Goal: Information Seeking & Learning: Learn about a topic

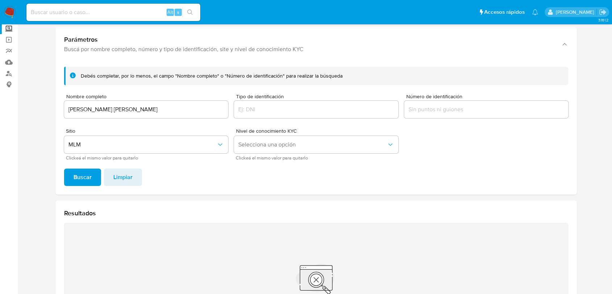
scroll to position [23, 0]
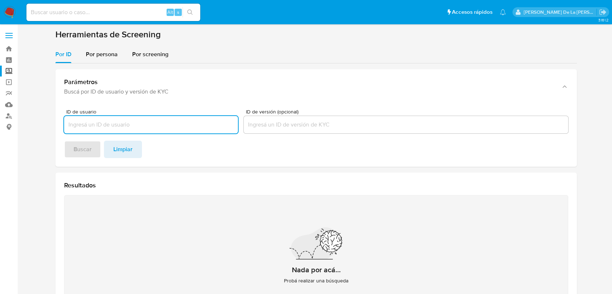
click at [13, 14] on img at bounding box center [10, 12] width 12 height 12
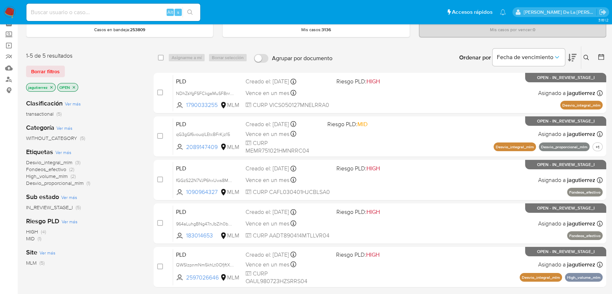
scroll to position [26, 0]
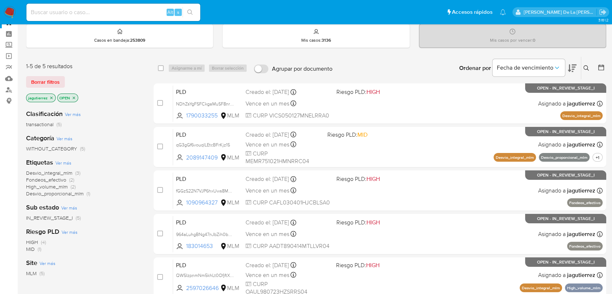
click at [53, 179] on span "Fondeos_efectivo" at bounding box center [46, 179] width 40 height 7
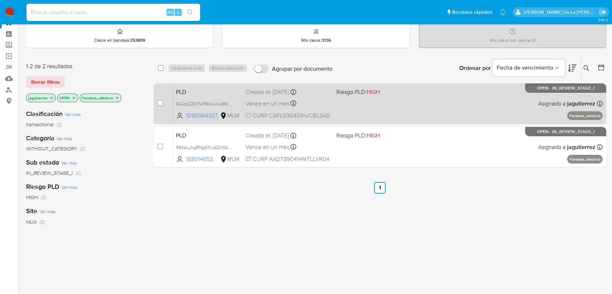
click at [406, 109] on div "PLD fGGzS22N7VJP6hxUws8MbNKv 1090964327 MLM Riesgo PLD: HIGH Creado el: 12/09/2…" at bounding box center [387, 103] width 429 height 37
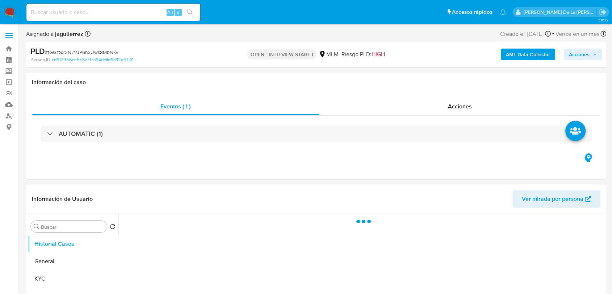
select select "10"
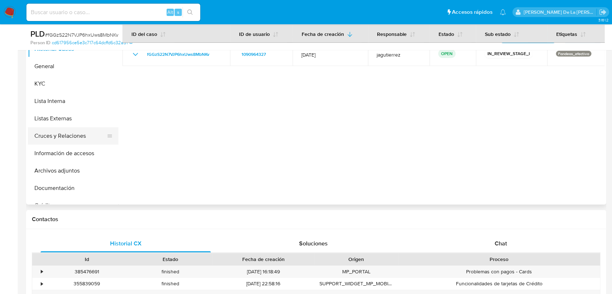
scroll to position [121, 0]
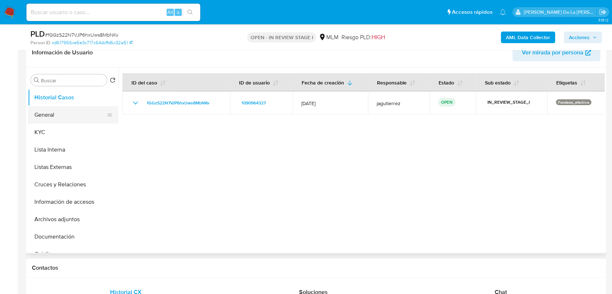
click at [50, 116] on button "General" at bounding box center [70, 114] width 85 height 17
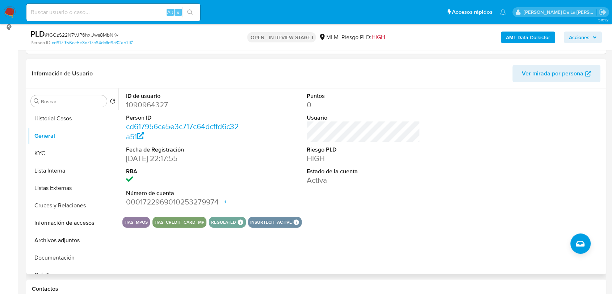
scroll to position [101, 0]
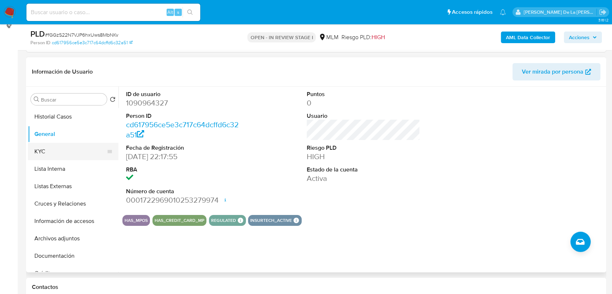
click at [43, 155] on button "KYC" at bounding box center [70, 151] width 85 height 17
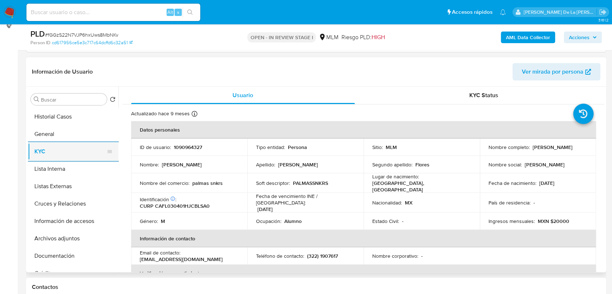
click at [28, 143] on button "KYC" at bounding box center [70, 151] width 85 height 17
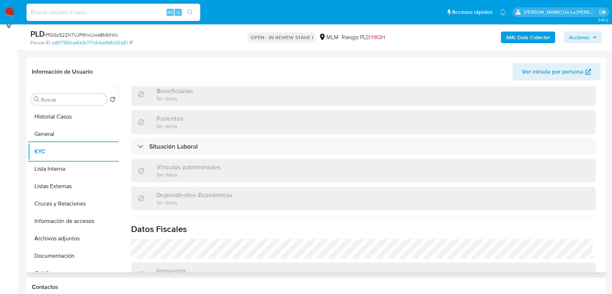
scroll to position [448, 0]
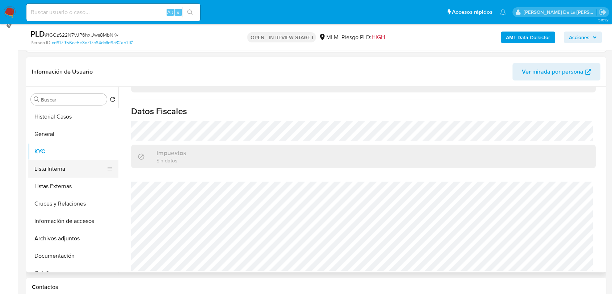
click at [56, 174] on button "Lista Interna" at bounding box center [70, 168] width 85 height 17
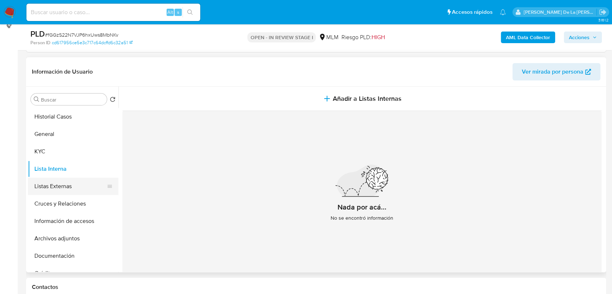
click at [50, 183] on button "Listas Externas" at bounding box center [70, 185] width 85 height 17
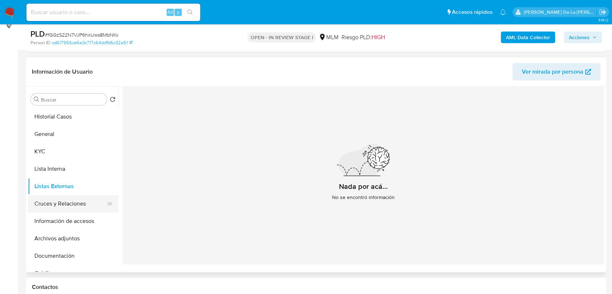
click at [76, 203] on button "Cruces y Relaciones" at bounding box center [70, 203] width 85 height 17
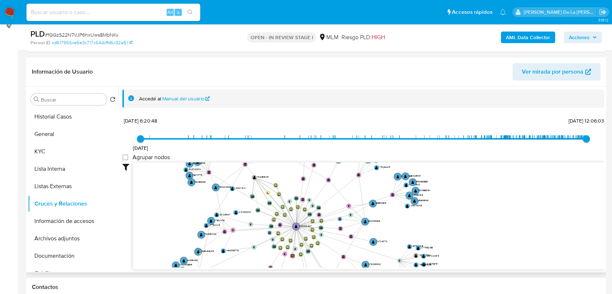
drag, startPoint x: 302, startPoint y: 203, endPoint x: 277, endPoint y: 262, distance: 64.7
click at [277, 262] on icon "device-65060c8fe3b0b36937e9fe65  user-1090964327  1090964327 device-6441da930…" at bounding box center [368, 214] width 471 height 105
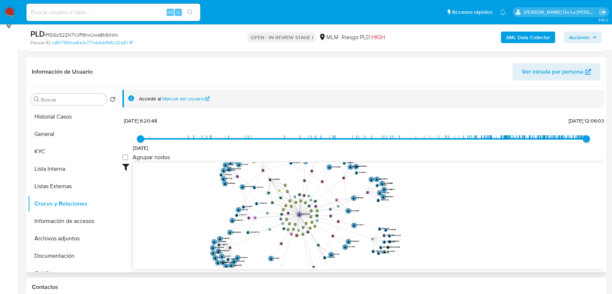
drag, startPoint x: 277, startPoint y: 262, endPoint x: 286, endPoint y: 233, distance: 30.6
click at [286, 233] on icon "device-65060c8fe3b0b36937e9fe65  user-1090964327  1090964327 device-6441da930…" at bounding box center [368, 214] width 471 height 105
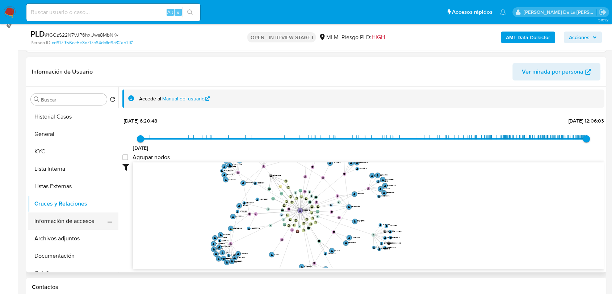
click at [67, 220] on button "Información de accesos" at bounding box center [70, 220] width 85 height 17
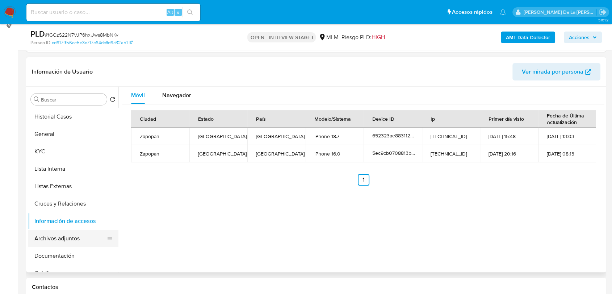
click at [66, 238] on button "Archivos adjuntos" at bounding box center [70, 237] width 85 height 17
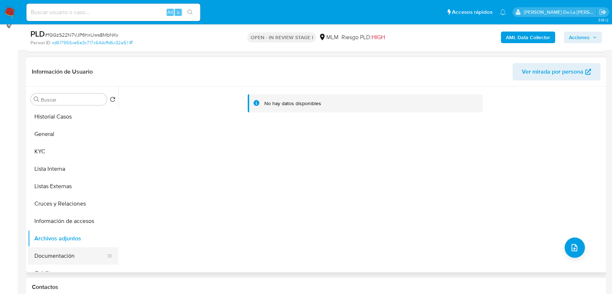
click at [62, 249] on button "Documentación" at bounding box center [70, 255] width 85 height 17
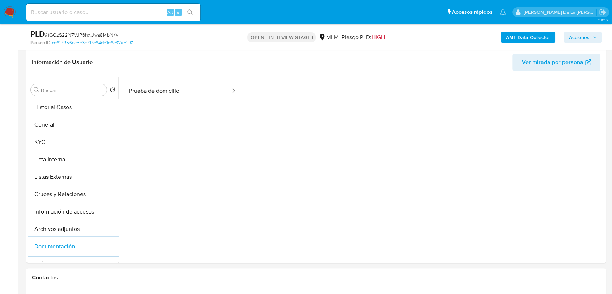
scroll to position [302, 0]
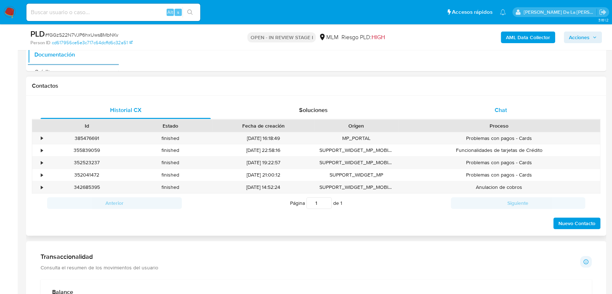
click at [502, 110] on span "Chat" at bounding box center [500, 110] width 12 height 8
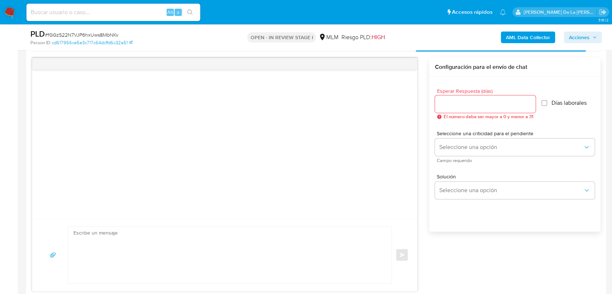
scroll to position [423, 0]
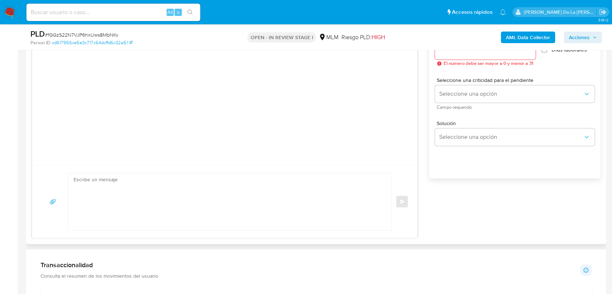
click at [111, 206] on textarea at bounding box center [227, 201] width 309 height 57
paste textarea "Estimado cliente, Te comunicamos que de acuerdo con las políticas de control de…"
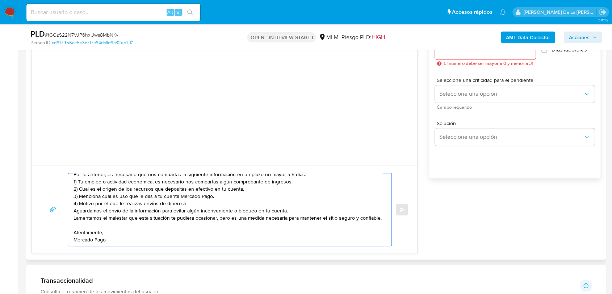
scroll to position [0, 0]
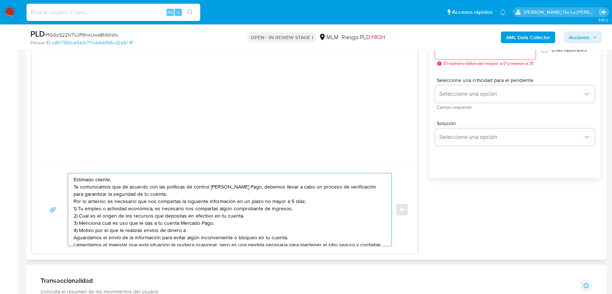
click at [113, 178] on textarea "Estimado cliente, Te comunicamos que de acuerdo con las políticas de control de…" at bounding box center [227, 209] width 309 height 72
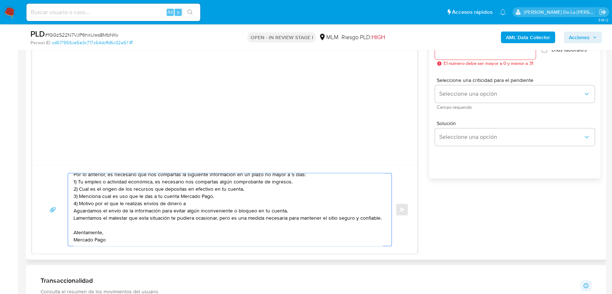
scroll to position [51, 0]
click at [73, 195] on div "Estimado cliente, Te comunicamos que de acuerdo con las políticas de control de…" at bounding box center [228, 209] width 320 height 72
click at [74, 195] on textarea "Estimado cliente, Te comunicamos que de acuerdo con las políticas de control de…" at bounding box center [227, 209] width 309 height 72
click at [78, 235] on textarea "Estimado cliente, Te comunicamos que de acuerdo con las políticas de control de…" at bounding box center [227, 209] width 309 height 72
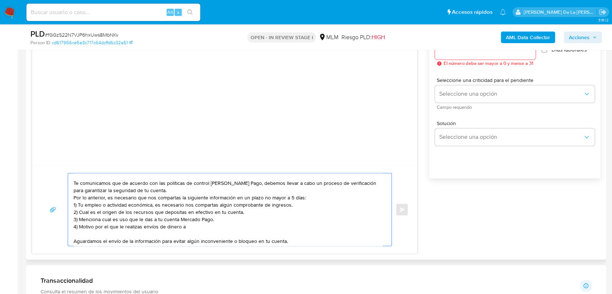
drag, startPoint x: 88, startPoint y: 203, endPoint x: 183, endPoint y: 218, distance: 95.6
click at [183, 218] on textarea "Estimado cliente, Te comunicamos que de acuerdo con las políticas de control de…" at bounding box center [227, 209] width 309 height 72
click at [191, 227] on textarea "Estimado cliente, Te comunicamos que de acuerdo con las políticas de control de…" at bounding box center [227, 209] width 309 height 72
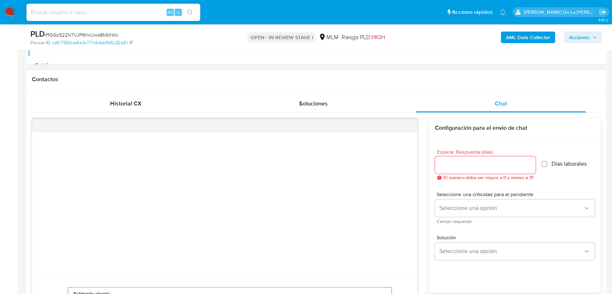
scroll to position [302, 0]
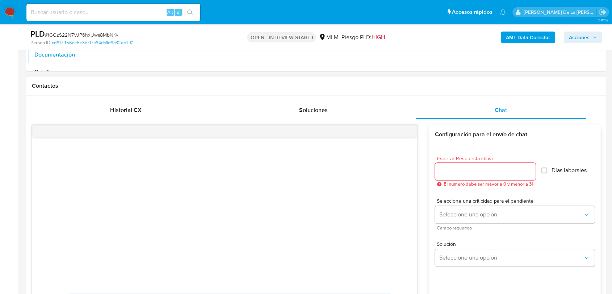
type textarea "Estimado cliente, Te comunicamos que de acuerdo con las políticas de control de…"
click at [463, 165] on div at bounding box center [485, 170] width 101 height 17
click at [462, 166] on div at bounding box center [485, 170] width 101 height 17
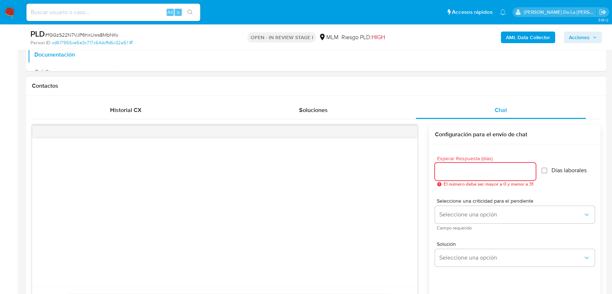
click at [449, 173] on input "Esperar Respuesta (días)" at bounding box center [485, 170] width 101 height 9
type input "5"
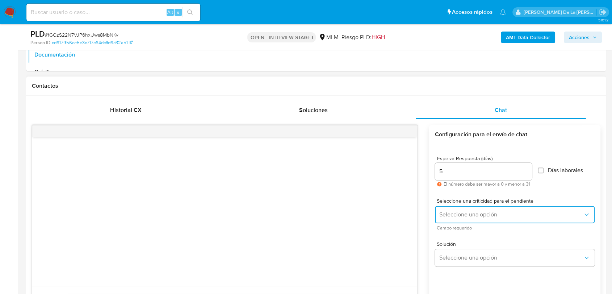
click at [471, 215] on span "Seleccione una opción" at bounding box center [511, 214] width 144 height 7
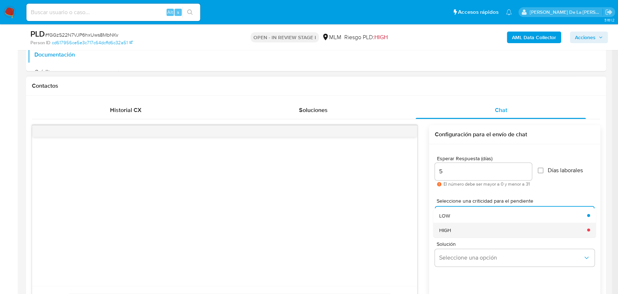
click at [452, 233] on div "HIGH" at bounding box center [511, 229] width 144 height 14
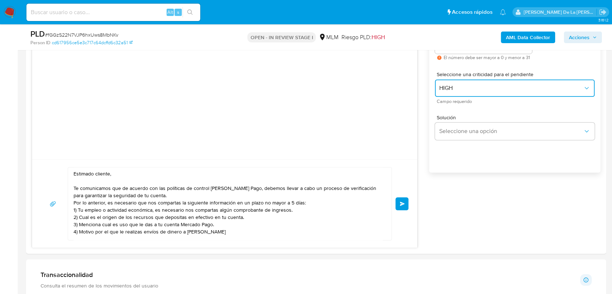
scroll to position [463, 0]
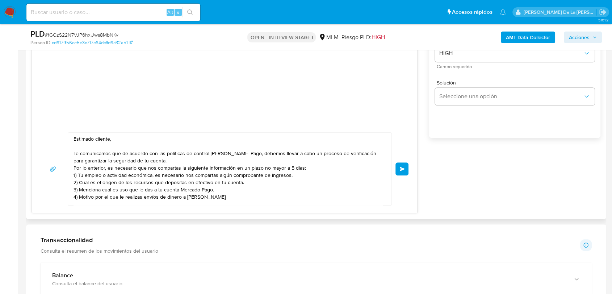
click at [405, 165] on button "Enviar" at bounding box center [401, 168] width 13 height 13
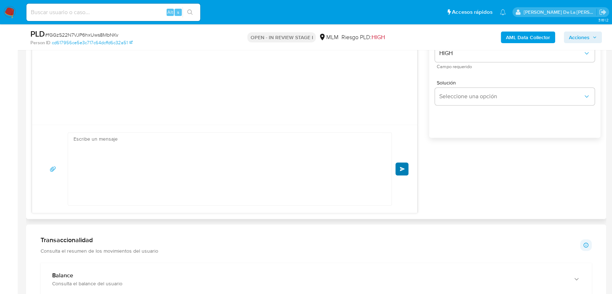
scroll to position [38, 0]
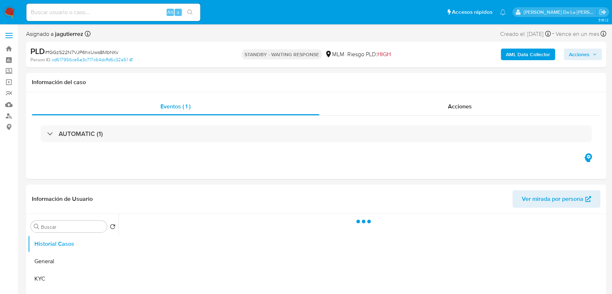
select select "10"
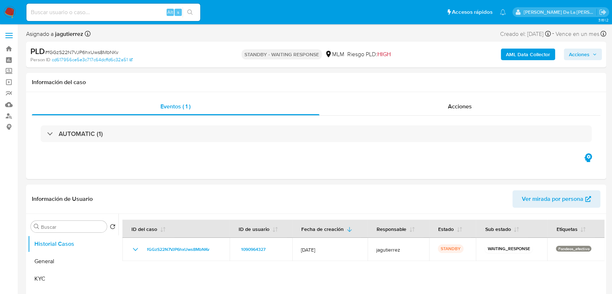
click at [10, 8] on img at bounding box center [10, 12] width 12 height 12
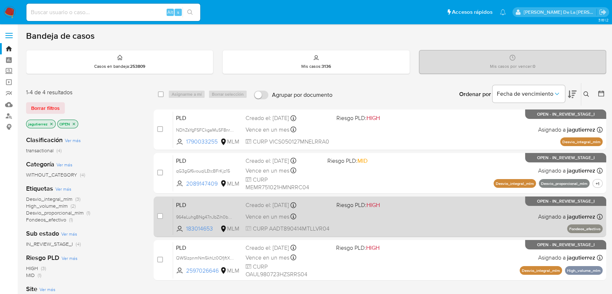
click at [458, 218] on div "PLD 964aLuhgBNg47nJbZih0bxjO 183014653 MLM Riesgo PLD: HIGH Creado el: 12/09/20…" at bounding box center [387, 216] width 429 height 37
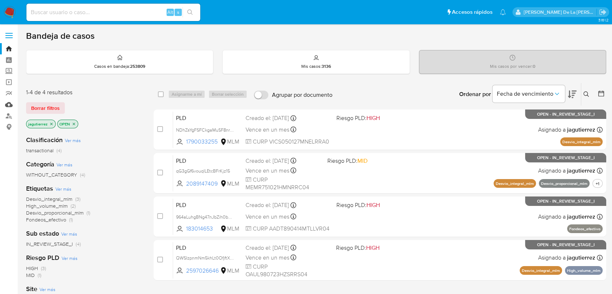
click at [6, 104] on link "Mulan" at bounding box center [43, 104] width 86 height 11
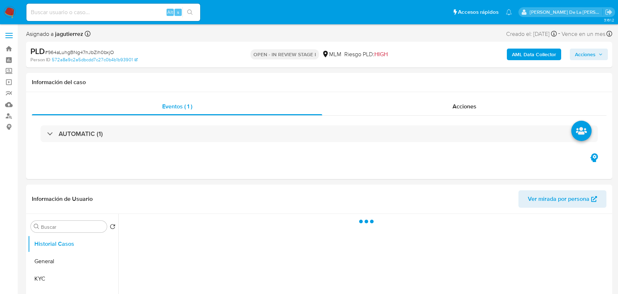
select select "10"
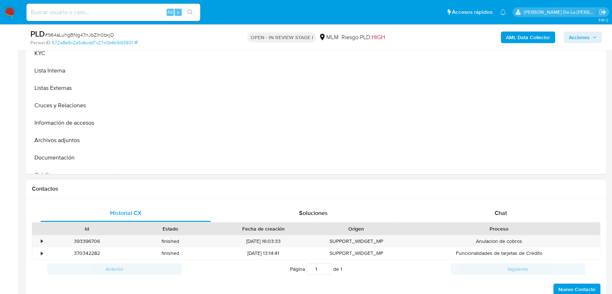
scroll to position [201, 0]
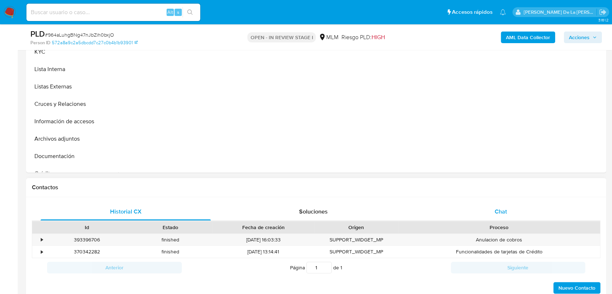
click at [503, 208] on span "Chat" at bounding box center [500, 211] width 12 height 8
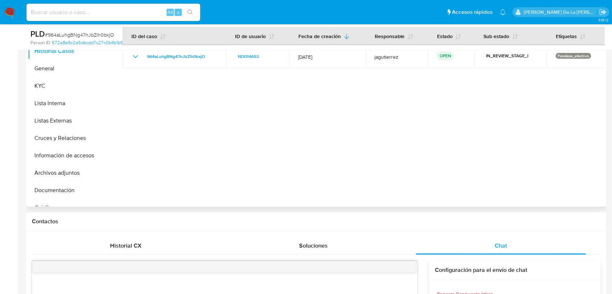
scroll to position [121, 0]
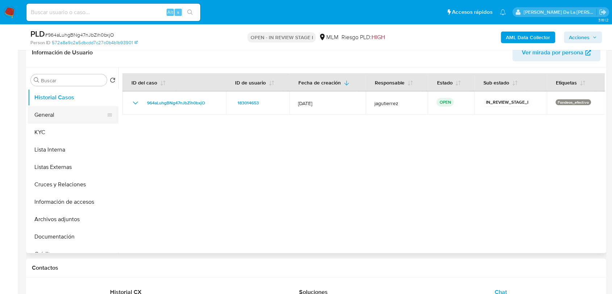
click at [59, 111] on button "General" at bounding box center [70, 114] width 85 height 17
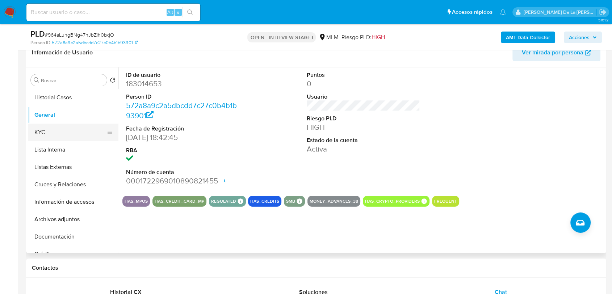
click at [43, 127] on button "KYC" at bounding box center [70, 131] width 85 height 17
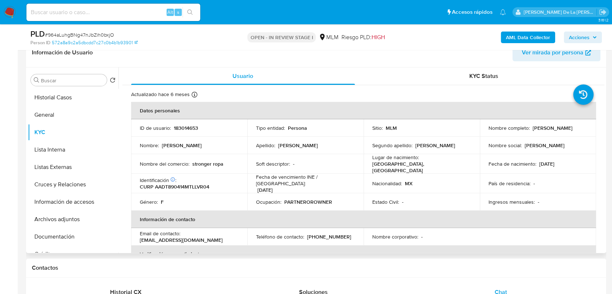
drag, startPoint x: 484, startPoint y: 130, endPoint x: 551, endPoint y: 131, distance: 67.0
click at [551, 131] on td "Nombre completo : Maria Teresa Alvarez Davila" at bounding box center [538, 127] width 116 height 17
drag, startPoint x: 222, startPoint y: 162, endPoint x: 191, endPoint y: 164, distance: 30.5
click at [191, 164] on div "Nombre del comercio : stronger ropa" at bounding box center [189, 163] width 99 height 7
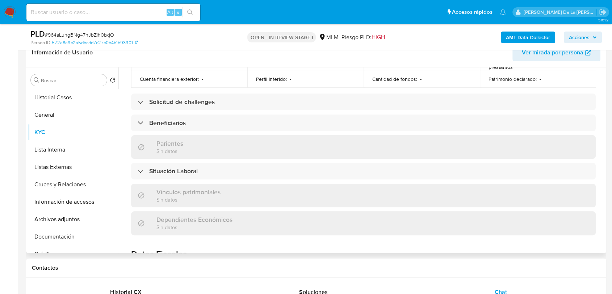
scroll to position [241, 0]
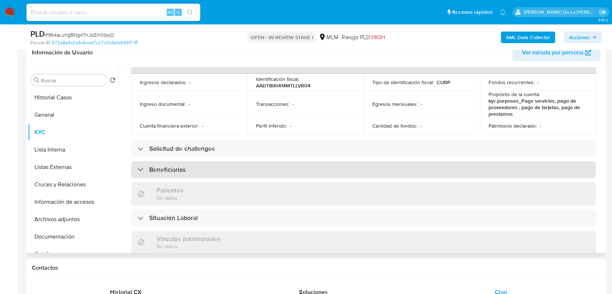
click at [159, 165] on h3 "Beneficiarios" at bounding box center [167, 169] width 37 height 8
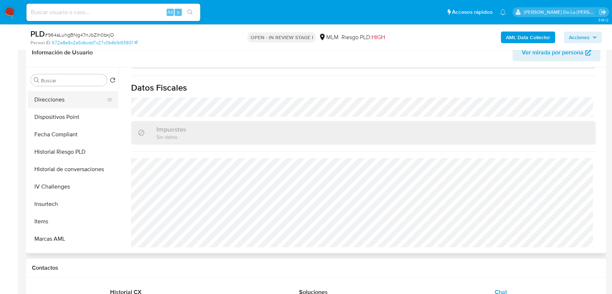
click at [67, 98] on button "Direcciones" at bounding box center [70, 99] width 85 height 17
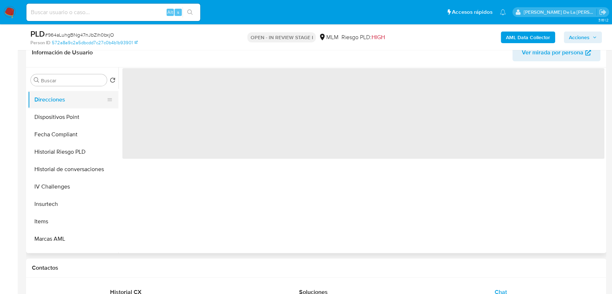
scroll to position [0, 0]
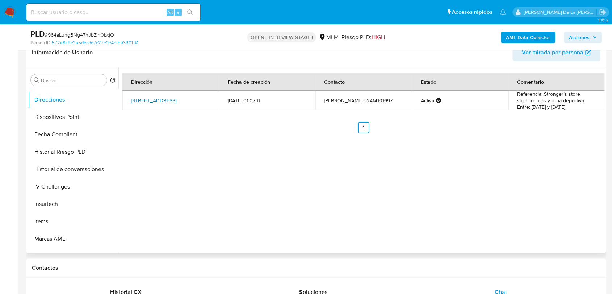
click at [174, 103] on link "Avenida Juárez 204, Apizaco, Tlaxcala, 90300, Mexico 204" at bounding box center [153, 100] width 45 height 7
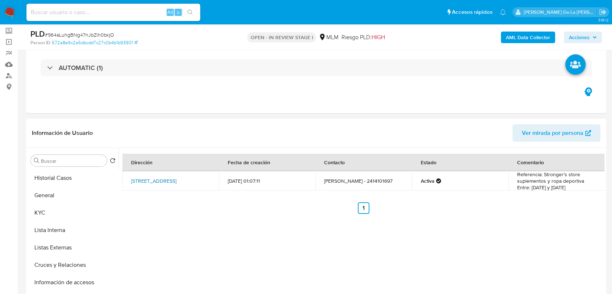
scroll to position [121, 0]
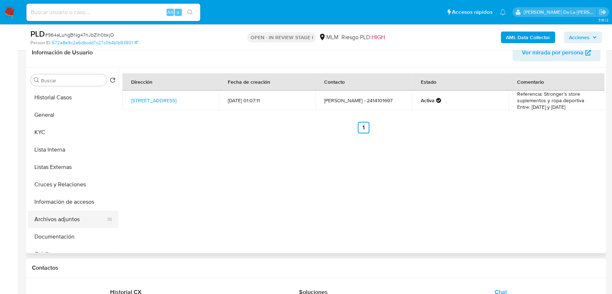
click at [75, 229] on button "Documentación" at bounding box center [73, 236] width 90 height 17
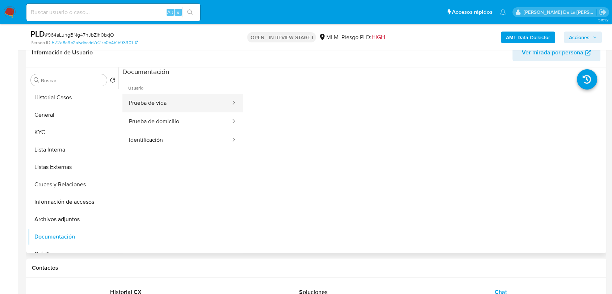
drag, startPoint x: 171, startPoint y: 98, endPoint x: 163, endPoint y: 101, distance: 8.5
click at [163, 101] on button "Prueba de vida" at bounding box center [176, 103] width 109 height 18
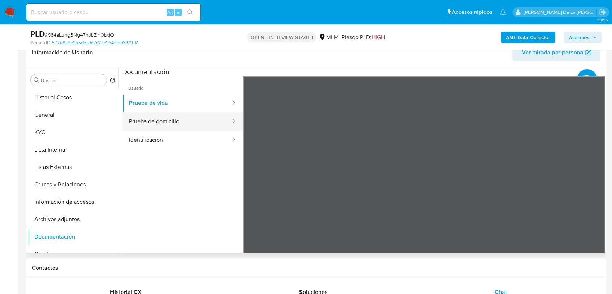
click at [186, 122] on button "Prueba de domicilio" at bounding box center [176, 121] width 109 height 18
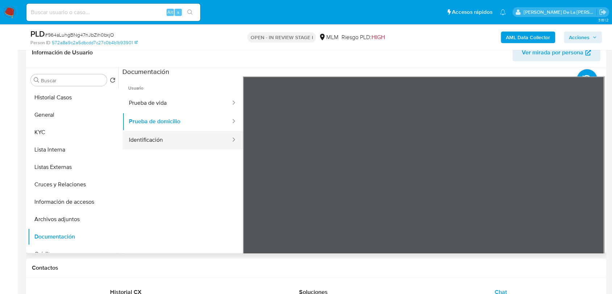
click at [205, 143] on button "Identificación" at bounding box center [176, 140] width 109 height 18
click at [180, 138] on button "Identificación" at bounding box center [176, 140] width 109 height 18
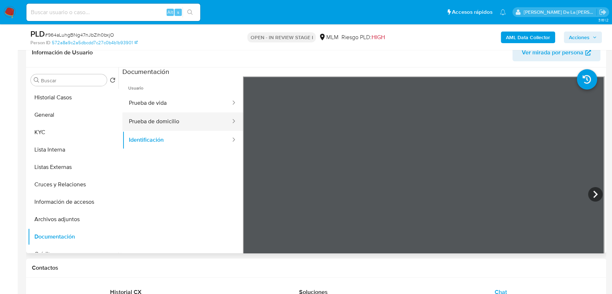
click at [212, 116] on button "Prueba de domicilio" at bounding box center [176, 121] width 109 height 18
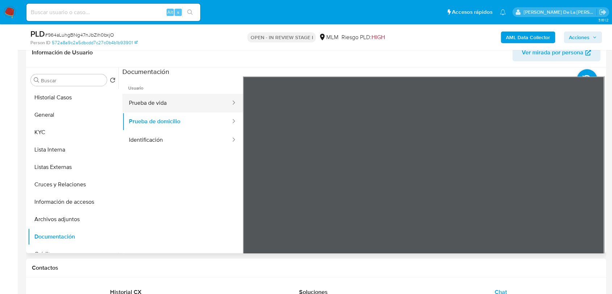
click at [190, 100] on button "Prueba de vida" at bounding box center [176, 103] width 109 height 18
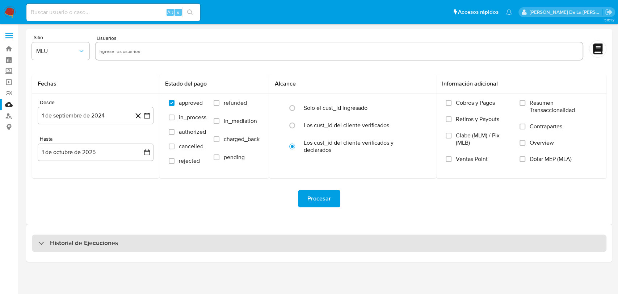
drag, startPoint x: 54, startPoint y: 252, endPoint x: 63, endPoint y: 242, distance: 13.3
click at [54, 249] on div "Historial de Ejecuciones" at bounding box center [319, 242] width 586 height 37
click at [63, 242] on h3 "Historial de Ejecuciones" at bounding box center [84, 242] width 68 height 9
select select "10"
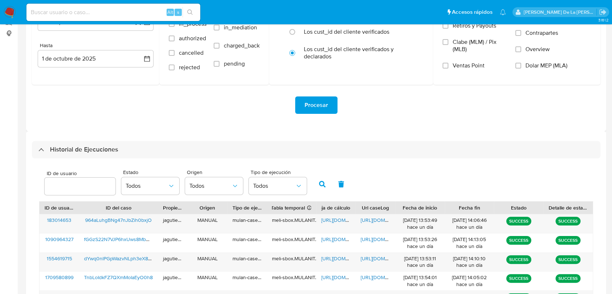
scroll to position [161, 0]
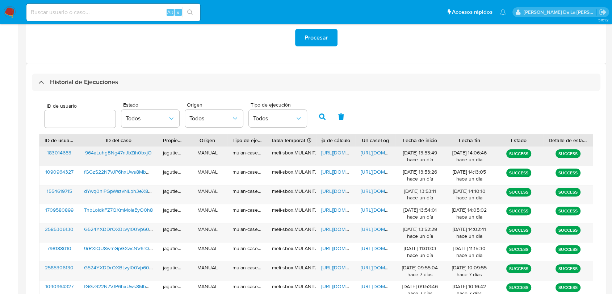
click at [338, 153] on span "[URL][DOMAIN_NAME]" at bounding box center [346, 152] width 50 height 7
click at [375, 151] on span "[URL][DOMAIN_NAME]" at bounding box center [385, 152] width 50 height 7
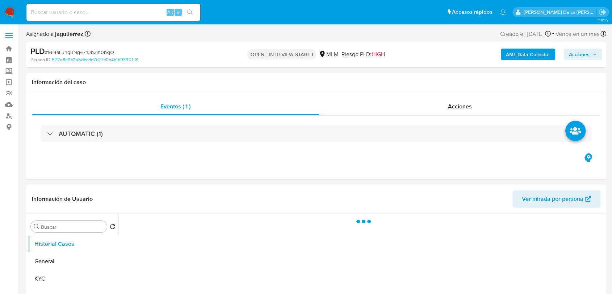
select select "10"
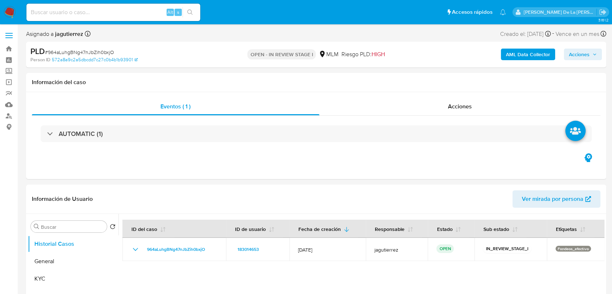
click at [79, 4] on div "Alt s" at bounding box center [113, 12] width 174 height 17
click at [69, 8] on input at bounding box center [113, 12] width 174 height 9
paste input "173155181"
type input "173155181"
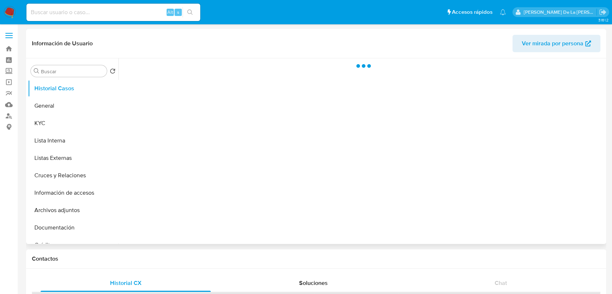
select select "10"
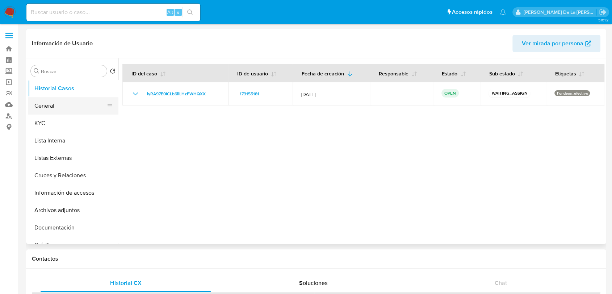
click at [72, 98] on button "General" at bounding box center [70, 105] width 85 height 17
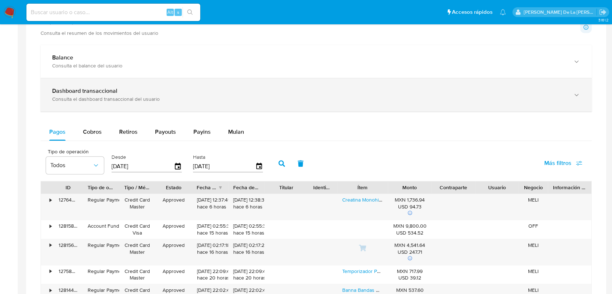
scroll to position [321, 0]
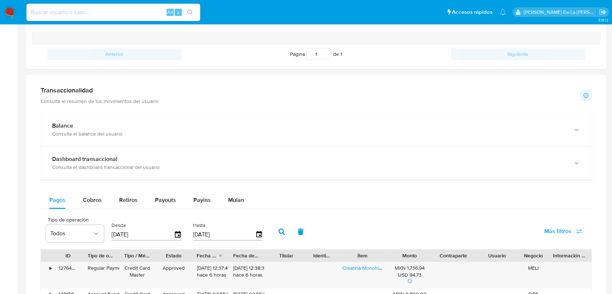
click at [76, 187] on div "Balance Consulta el balance del usuario Dashboard transaccional Consulta el das…" at bounding box center [316, 299] width 551 height 373
click at [88, 197] on span "Cobros" at bounding box center [92, 199] width 19 height 8
select select "10"
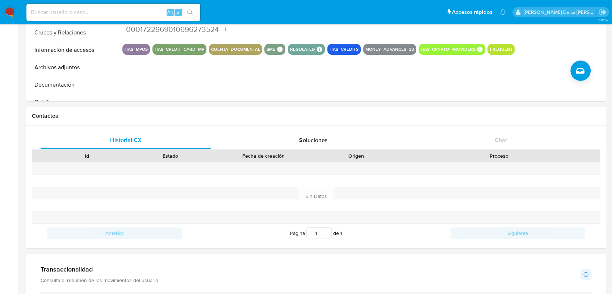
scroll to position [0, 0]
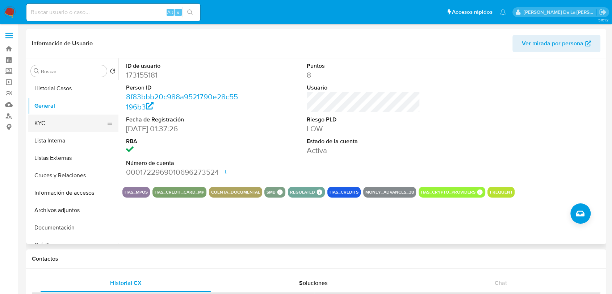
click at [84, 122] on button "KYC" at bounding box center [70, 122] width 85 height 17
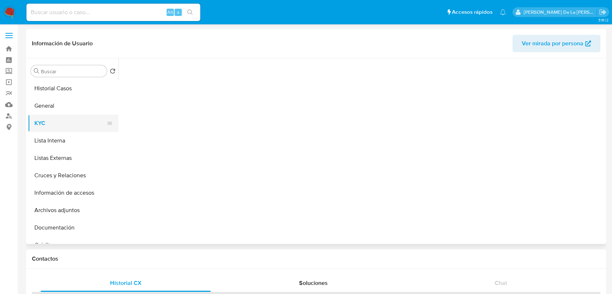
click at [84, 122] on button "KYC" at bounding box center [70, 122] width 85 height 17
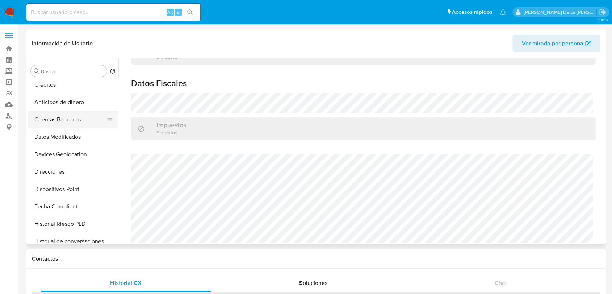
scroll to position [161, 0]
click at [63, 177] on button "Direcciones" at bounding box center [70, 170] width 85 height 17
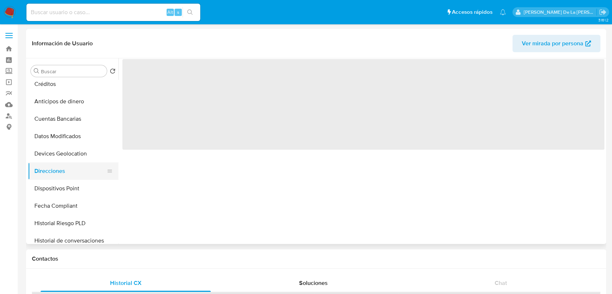
scroll to position [0, 0]
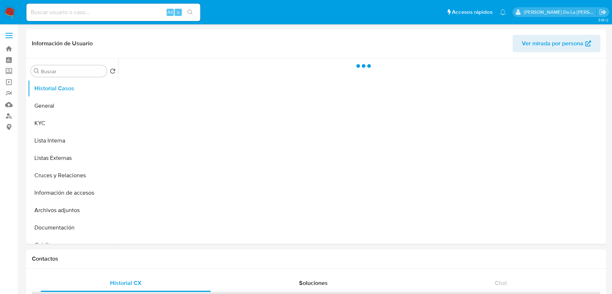
select select "10"
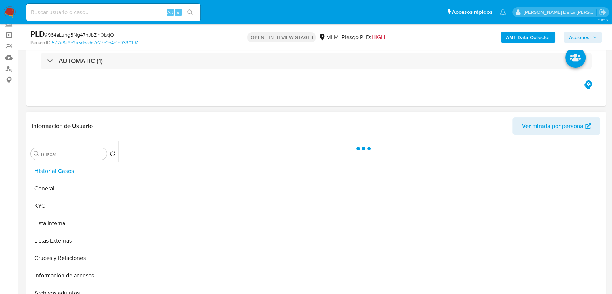
scroll to position [121, 0]
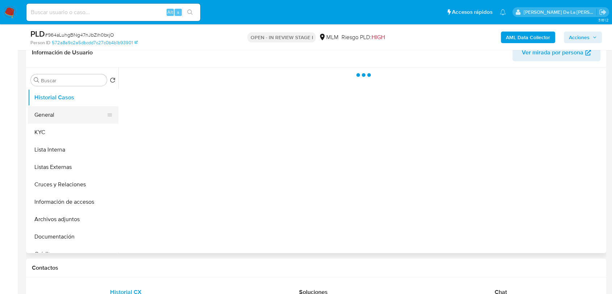
select select "10"
click at [65, 108] on button "General" at bounding box center [70, 114] width 85 height 17
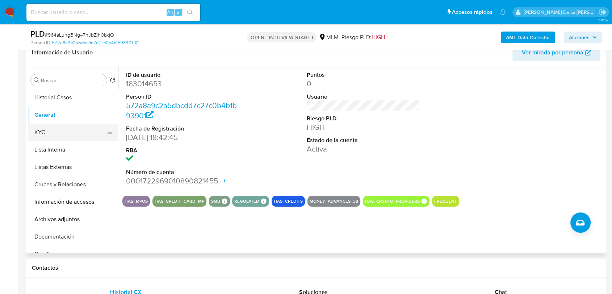
click at [93, 131] on button "KYC" at bounding box center [70, 131] width 85 height 17
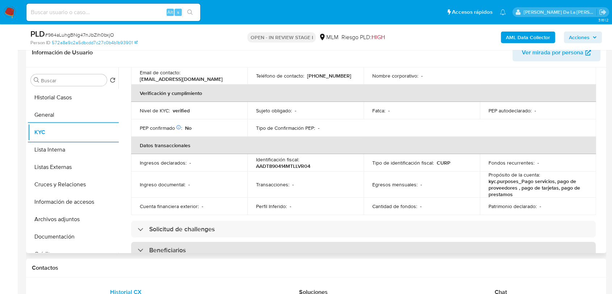
scroll to position [213, 0]
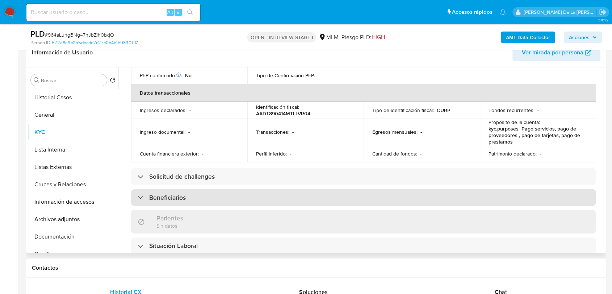
click at [291, 195] on div "Beneficiarios" at bounding box center [363, 197] width 464 height 17
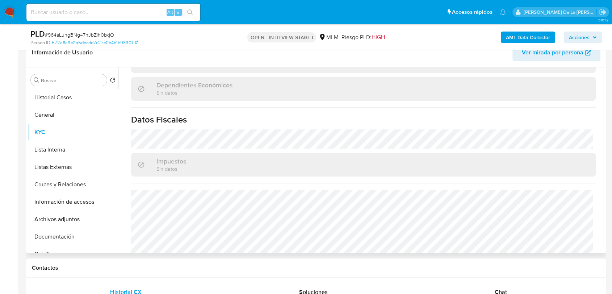
scroll to position [518, 0]
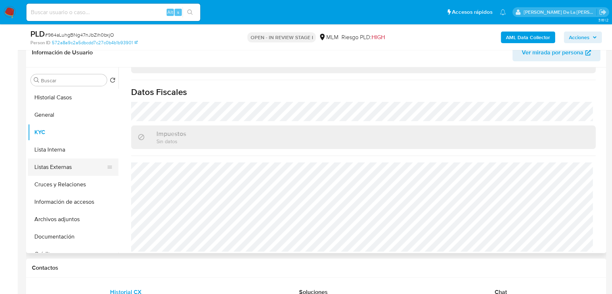
click at [65, 160] on button "Listas Externas" at bounding box center [70, 166] width 85 height 17
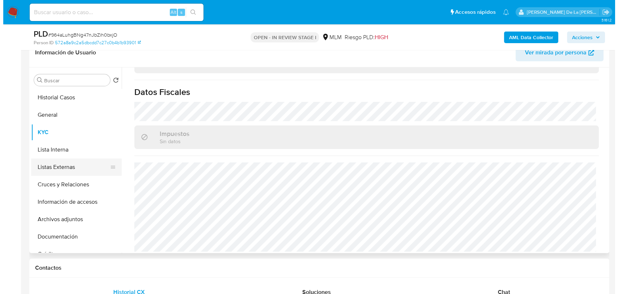
scroll to position [0, 0]
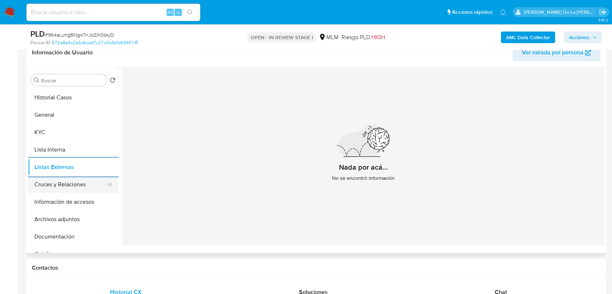
click at [70, 181] on button "Cruces y Relaciones" at bounding box center [70, 184] width 85 height 17
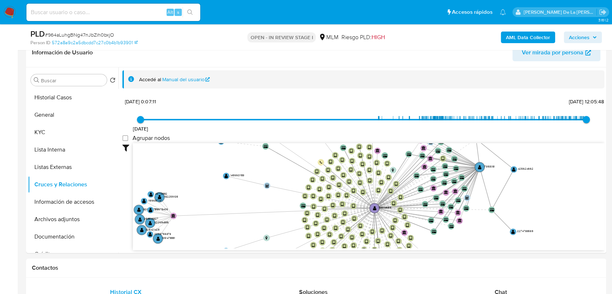
drag, startPoint x: 265, startPoint y: 198, endPoint x: 244, endPoint y: 232, distance: 40.1
click at [244, 232] on icon "device-677dcf78386ed0f21a75c4f4  user-183014653  183014653 device-63b2f89c088…" at bounding box center [368, 195] width 471 height 105
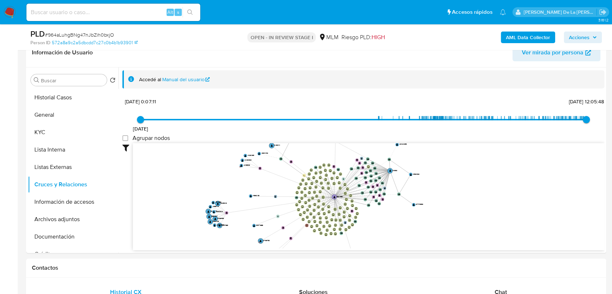
drag, startPoint x: 244, startPoint y: 232, endPoint x: 272, endPoint y: 213, distance: 34.4
click at [272, 213] on icon "device-677dcf78386ed0f21a75c4f4  user-183014653  183014653 device-63b2f89c088…" at bounding box center [368, 195] width 471 height 105
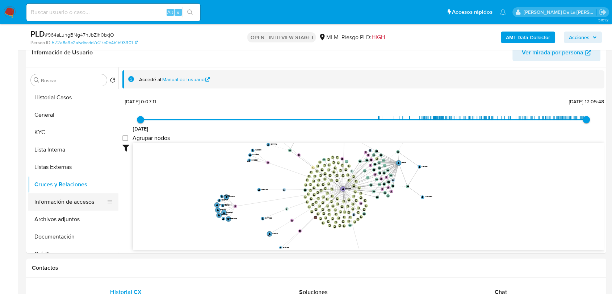
click at [76, 202] on button "Información de accesos" at bounding box center [70, 201] width 85 height 17
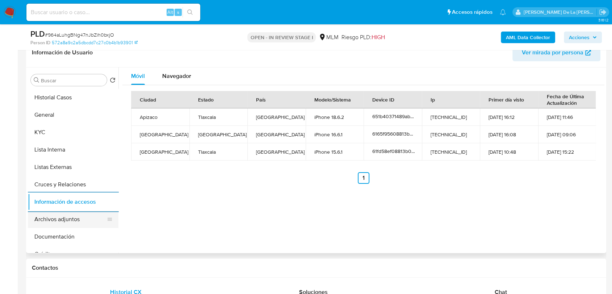
click at [54, 218] on button "Archivos adjuntos" at bounding box center [70, 218] width 85 height 17
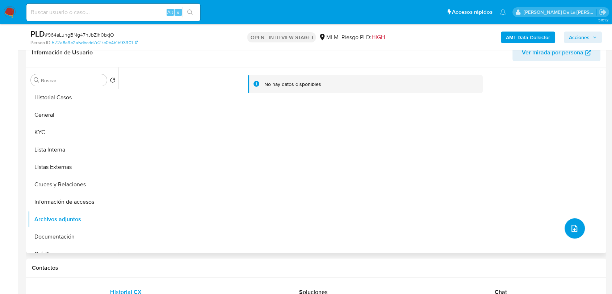
click at [569, 222] on button "upload-file" at bounding box center [574, 228] width 20 height 20
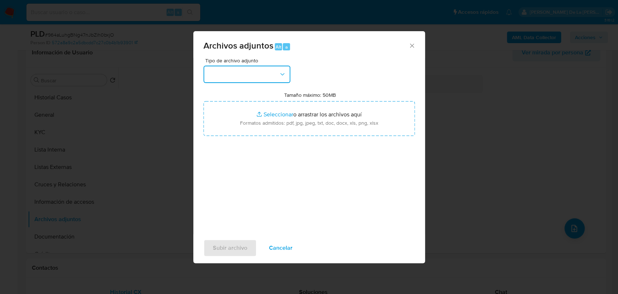
click at [223, 76] on button "button" at bounding box center [246, 74] width 87 height 17
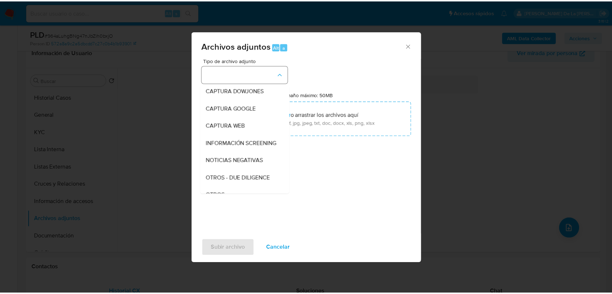
scroll to position [38, 0]
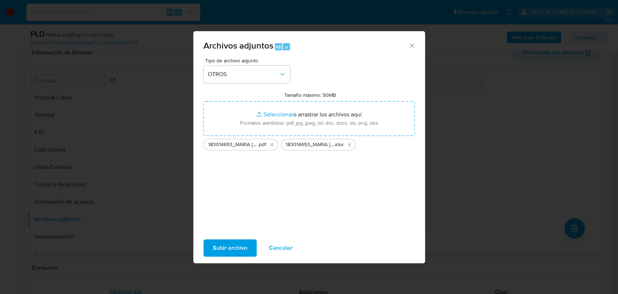
click at [217, 240] on span "Subir archivo" at bounding box center [230, 248] width 34 height 16
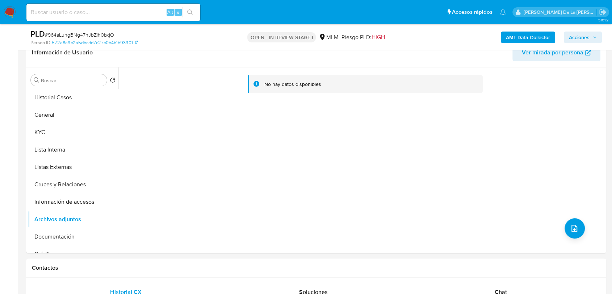
click at [582, 36] on span "Acciones" at bounding box center [579, 37] width 21 height 12
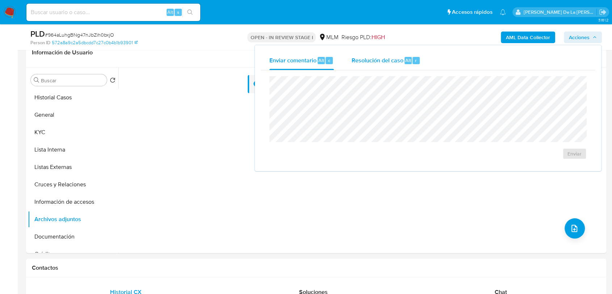
drag, startPoint x: 406, startPoint y: 54, endPoint x: 402, endPoint y: 62, distance: 8.9
click at [406, 55] on div "Resolución del caso Alt r" at bounding box center [385, 60] width 69 height 19
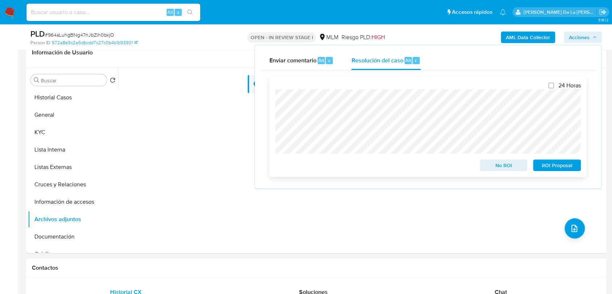
drag, startPoint x: 497, startPoint y: 165, endPoint x: 466, endPoint y: 165, distance: 30.8
click at [496, 165] on span "No ROI" at bounding box center [504, 165] width 38 height 10
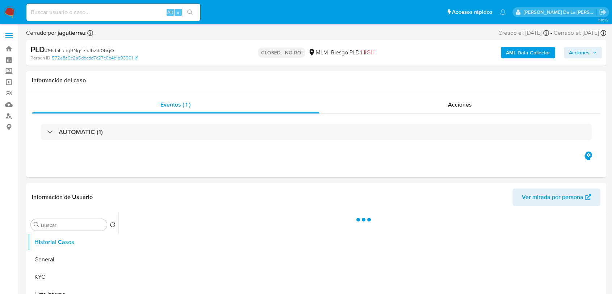
click at [8, 11] on img at bounding box center [10, 12] width 12 height 12
select select "10"
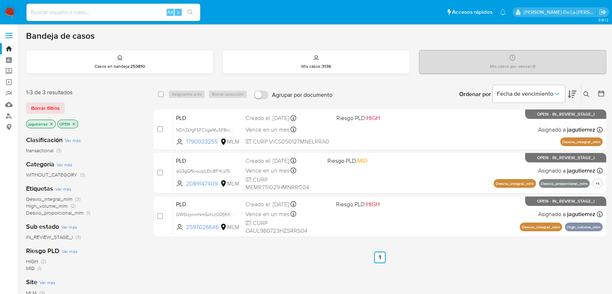
click at [54, 8] on input at bounding box center [113, 12] width 174 height 9
paste input "183014653"
type input "183014653"
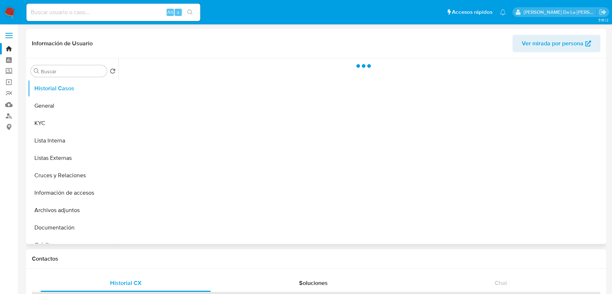
select select "10"
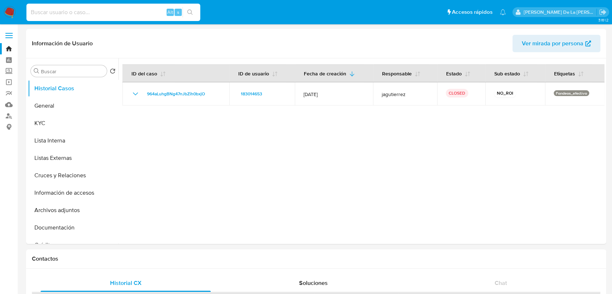
click at [70, 14] on input at bounding box center [113, 12] width 174 height 9
paste input "1554619715"
type input "1554619715"
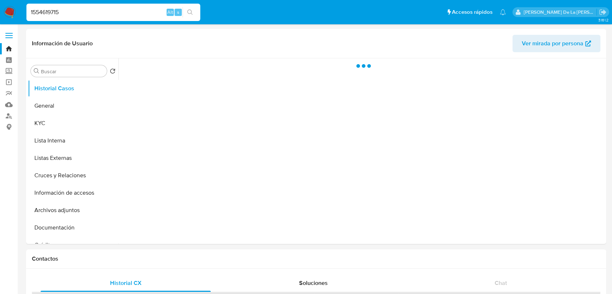
select select "10"
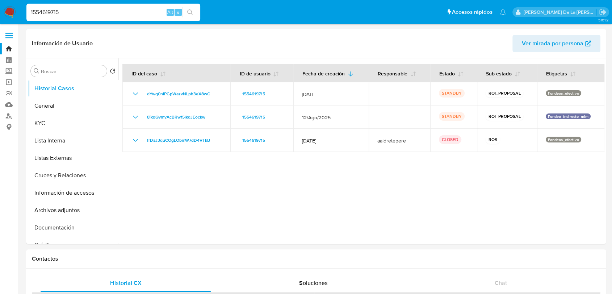
click at [75, 9] on input "1554619715" at bounding box center [113, 12] width 174 height 9
paste input "090964327"
type input "1090964327"
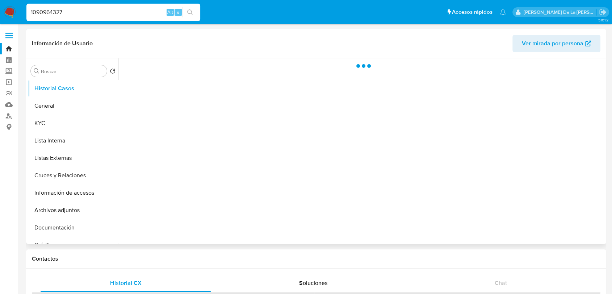
select select "10"
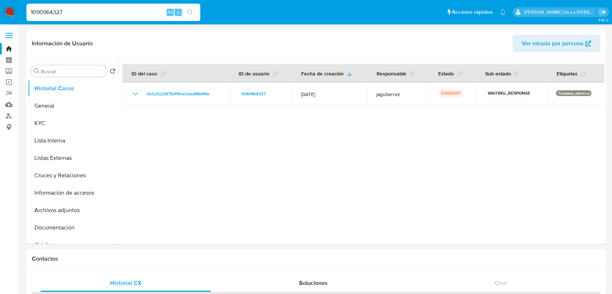
click at [110, 8] on input "1090964327" at bounding box center [113, 12] width 174 height 9
paste input "709580899"
type input "1709580899"
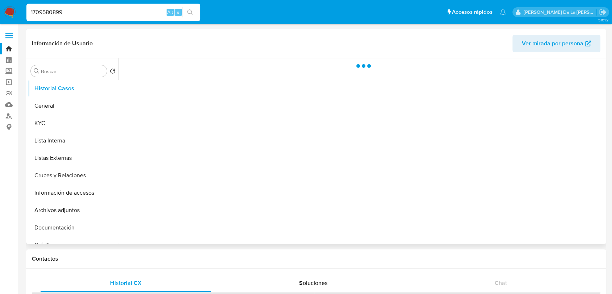
select select "10"
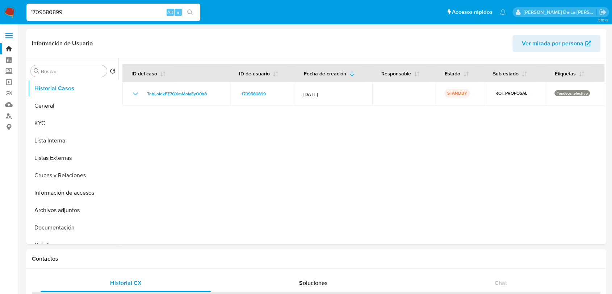
click at [73, 14] on input "1709580899" at bounding box center [113, 12] width 174 height 9
paste input "2018881104"
type input "2018881104"
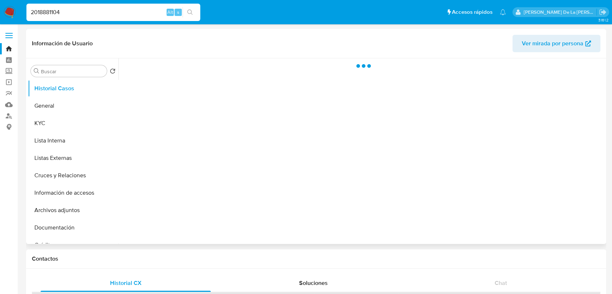
select select "10"
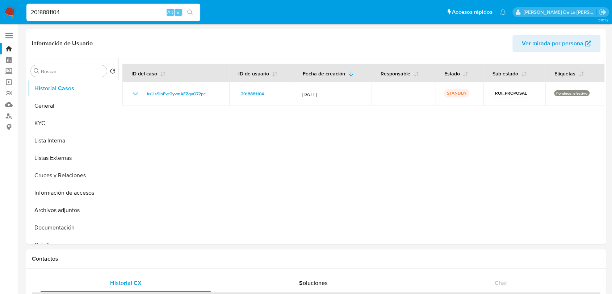
click at [69, 15] on input "2018881104" at bounding box center [113, 12] width 174 height 9
paste input "585306130"
type input "2585306130"
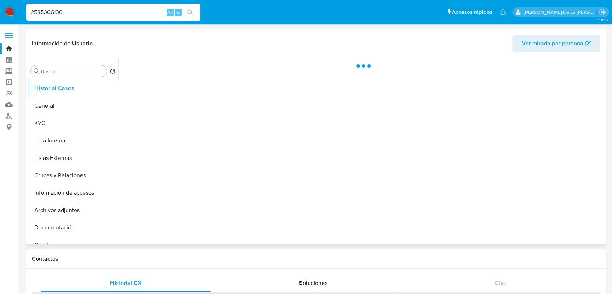
select select "10"
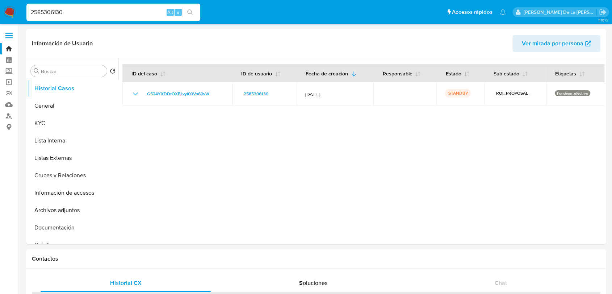
click at [89, 19] on div "2585306130 Alt s" at bounding box center [113, 12] width 174 height 17
click at [90, 12] on input "2585306130" at bounding box center [113, 12] width 174 height 9
paste input "024949957"
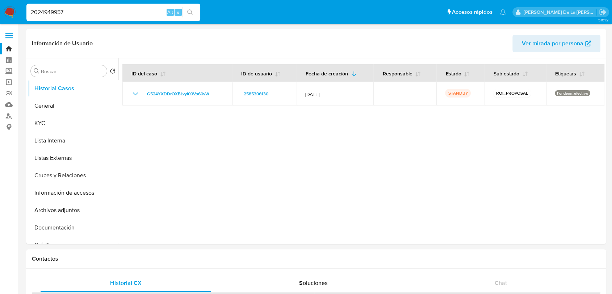
type input "2024949957"
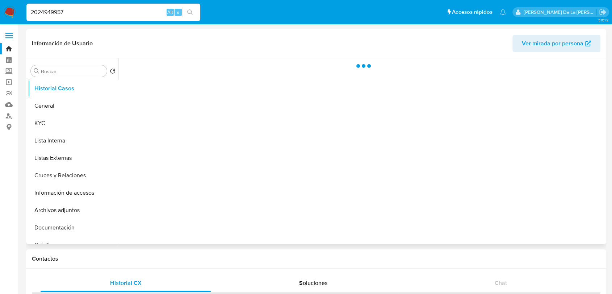
select select "10"
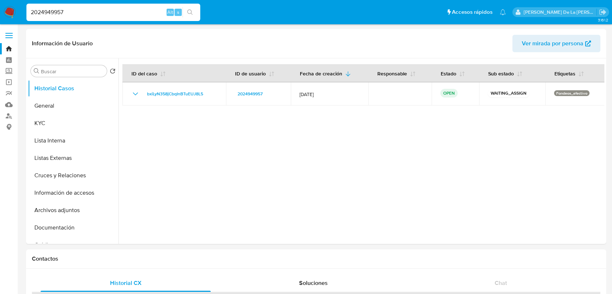
select select "10"
click at [34, 8] on input "2024949957" at bounding box center [113, 12] width 174 height 9
click at [8, 7] on img at bounding box center [10, 12] width 12 height 12
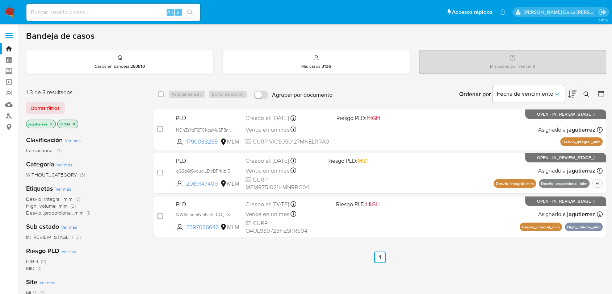
click at [585, 88] on div "Ingrese ID de usuario o caso Buscar Borrar filtros" at bounding box center [587, 94] width 12 height 22
click at [584, 92] on icon at bounding box center [586, 94] width 6 height 6
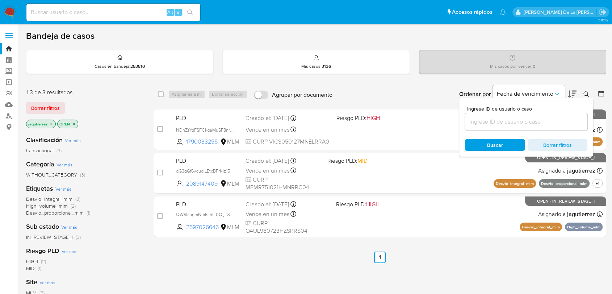
click at [494, 121] on input at bounding box center [526, 121] width 122 height 9
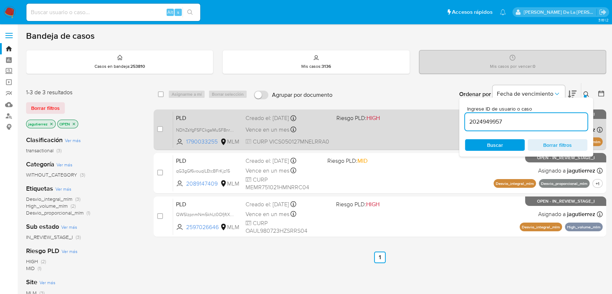
type input "2024949957"
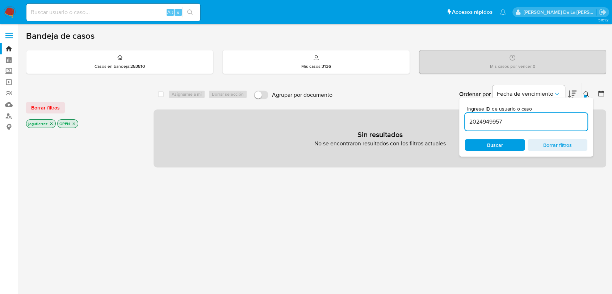
click at [50, 124] on icon "close-filter" at bounding box center [51, 123] width 4 height 4
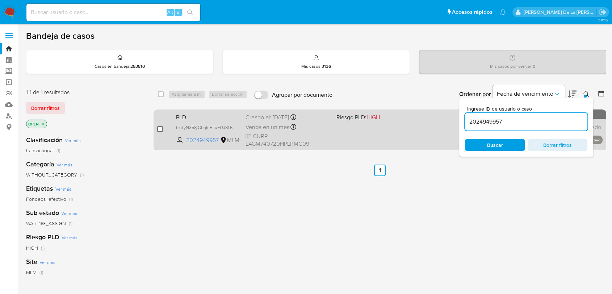
click at [159, 130] on input "checkbox" at bounding box center [160, 129] width 6 height 6
checkbox input "true"
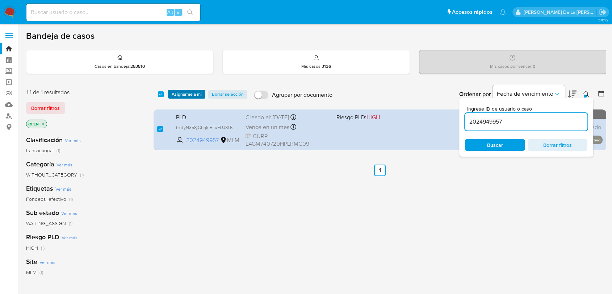
click at [178, 96] on span "Asignarme a mí" at bounding box center [187, 93] width 30 height 7
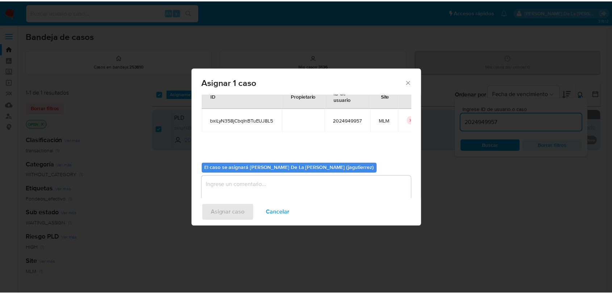
scroll to position [37, 0]
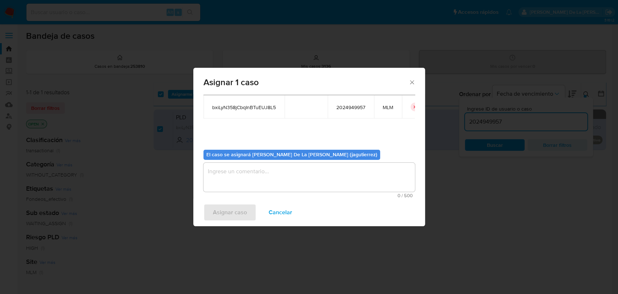
click at [233, 189] on textarea "assign-modal" at bounding box center [308, 176] width 211 height 29
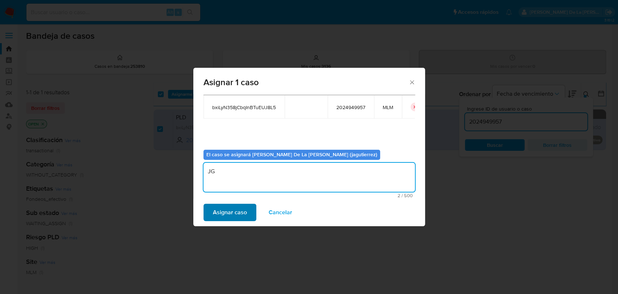
type textarea "JG"
click at [233, 208] on span "Asignar caso" at bounding box center [230, 212] width 34 height 16
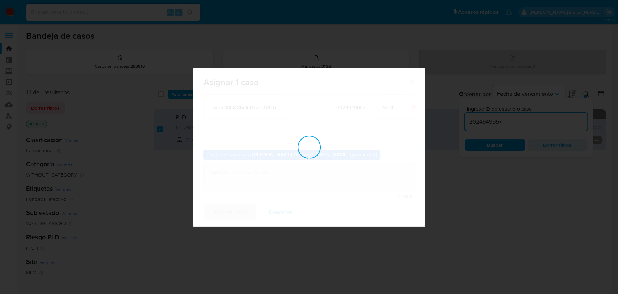
checkbox input "false"
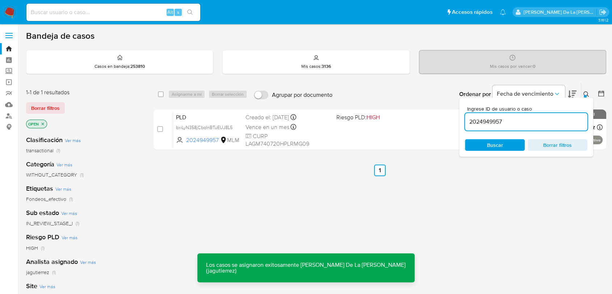
click at [399, 198] on div "select-all-cases-checkbox Asignarme a mí Borrar selección Agrupar por documento…" at bounding box center [379, 247] width 452 height 328
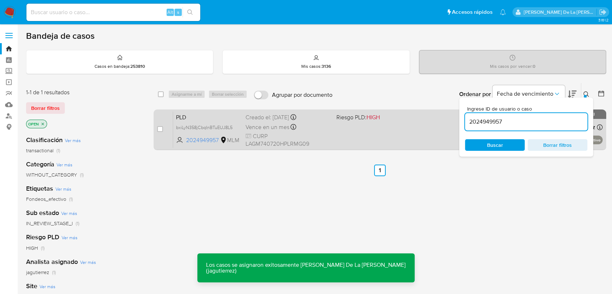
click at [381, 141] on div "PLD bxiLyN358jCbqInBTuEUJ8L5 2024949957 MLM Riesgo PLD: HIGH Creado el: 12/09/2…" at bounding box center [387, 129] width 429 height 37
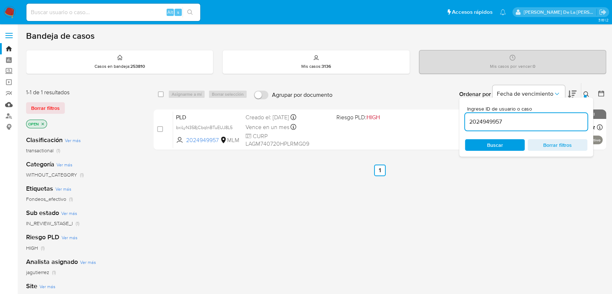
click at [10, 105] on link "Mulan" at bounding box center [43, 104] width 86 height 11
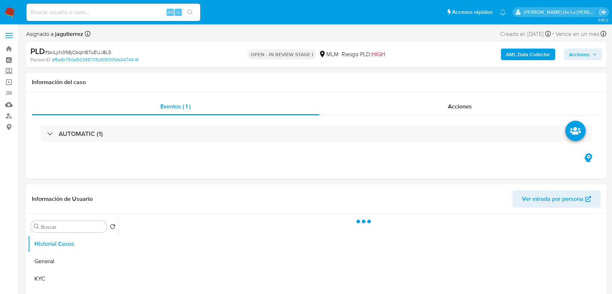
select select "10"
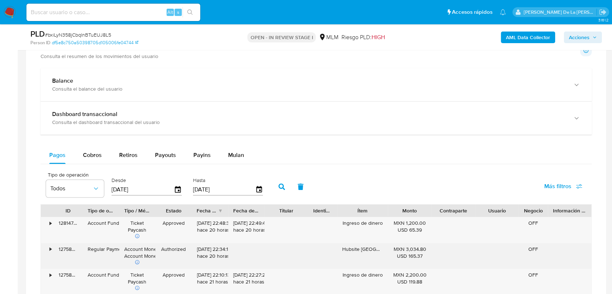
scroll to position [563, 0]
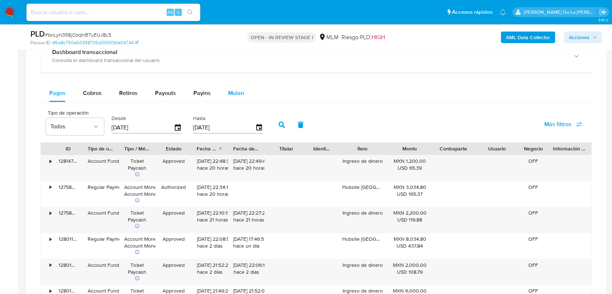
click at [233, 100] on div "Mulan" at bounding box center [236, 92] width 16 height 17
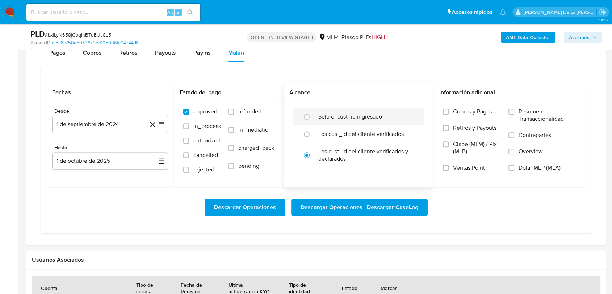
click at [345, 120] on div "Solo el cust_id ingresado" at bounding box center [366, 116] width 96 height 17
radio input "true"
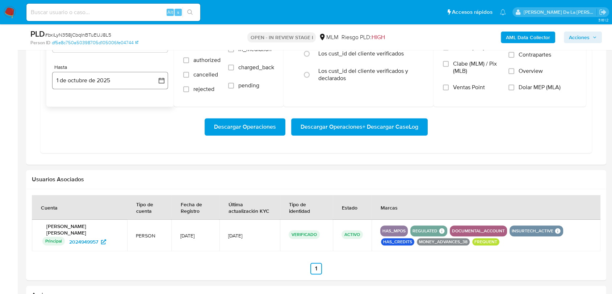
scroll to position [603, 0]
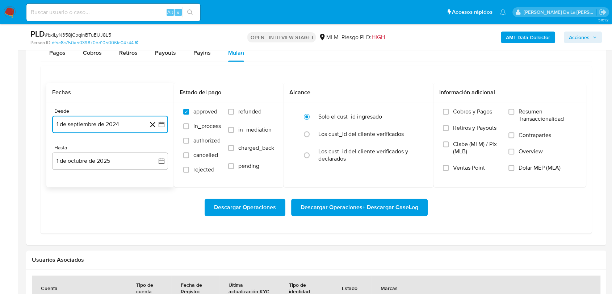
click at [159, 127] on button "1 de septiembre de 2024" at bounding box center [110, 123] width 116 height 17
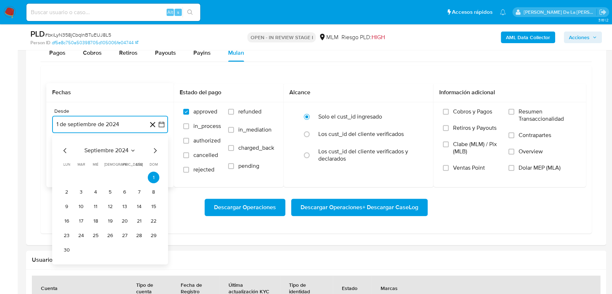
click at [155, 148] on icon "Mes siguiente" at bounding box center [155, 150] width 3 height 5
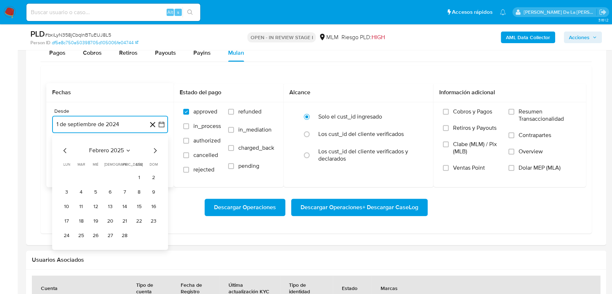
click at [155, 148] on icon "Mes siguiente" at bounding box center [155, 150] width 3 height 5
click at [107, 181] on button "1" at bounding box center [110, 177] width 12 height 12
click at [92, 164] on button "1 de octubre de 2025" at bounding box center [110, 160] width 116 height 17
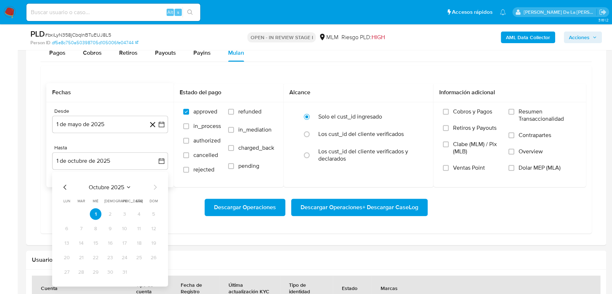
click at [66, 181] on div "octubre 2025 octubre 2025 lun lunes mar martes mié miércoles jue jueves vie vie…" at bounding box center [110, 229] width 116 height 114
click at [65, 186] on icon "Mes anterior" at bounding box center [65, 186] width 9 height 9
drag, startPoint x: 64, startPoint y: 188, endPoint x: 153, endPoint y: 273, distance: 122.6
click at [153, 273] on div "agosto 2025 agosto 2025 lun lunes mar martes mié miércoles jue jueves vie viern…" at bounding box center [110, 229] width 98 height 95
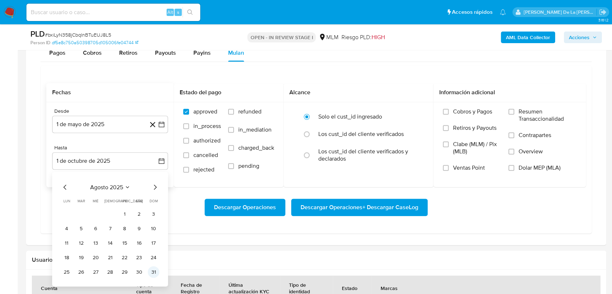
click at [154, 274] on button "31" at bounding box center [154, 272] width 12 height 12
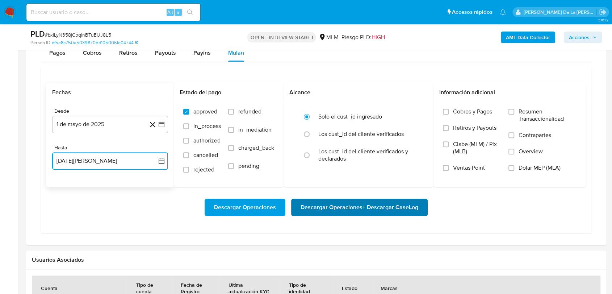
click at [319, 209] on span "Descargar Operaciones + Descargar CaseLog" at bounding box center [359, 207] width 118 height 16
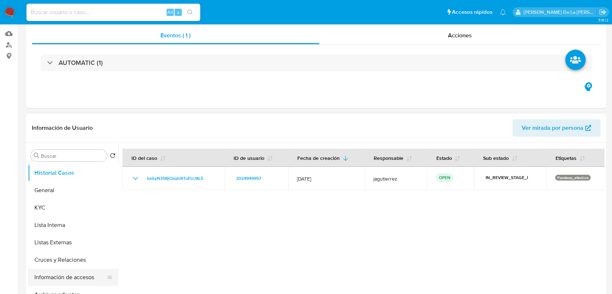
scroll to position [121, 0]
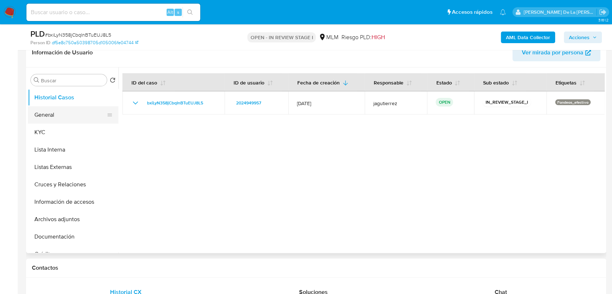
click at [62, 110] on button "General" at bounding box center [70, 114] width 85 height 17
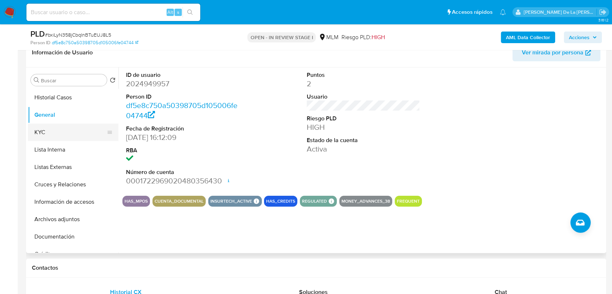
drag, startPoint x: 65, startPoint y: 132, endPoint x: 58, endPoint y: 134, distance: 7.1
click at [60, 135] on button "KYC" at bounding box center [70, 131] width 85 height 17
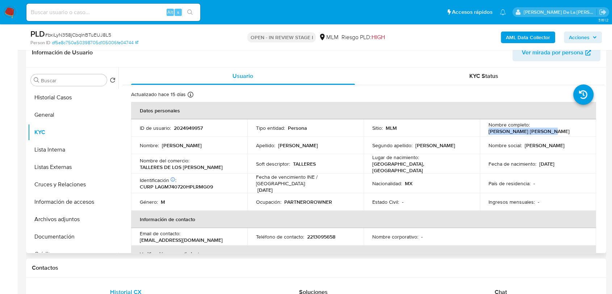
drag, startPoint x: 551, startPoint y: 131, endPoint x: 486, endPoint y: 131, distance: 65.1
click at [488, 131] on div "Nombre completo : Miguel Angel Lara Gomez" at bounding box center [537, 127] width 99 height 13
drag, startPoint x: 206, startPoint y: 165, endPoint x: 135, endPoint y: 167, distance: 70.2
click at [135, 167] on td "Nombre del comercio : TALLERES DE LOS SANTOS" at bounding box center [189, 164] width 116 height 20
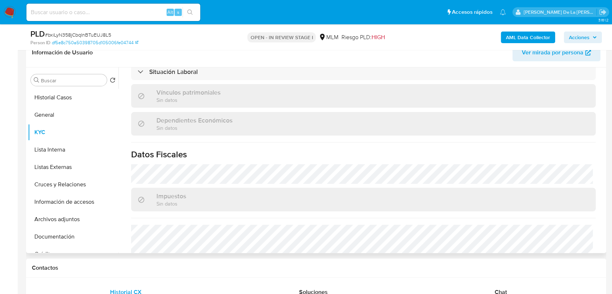
scroll to position [362, 0]
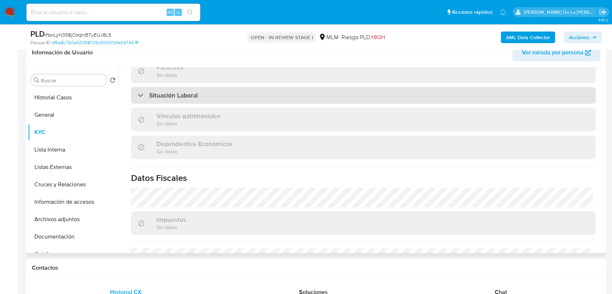
click at [151, 93] on h3 "Situación Laboral" at bounding box center [173, 95] width 48 height 8
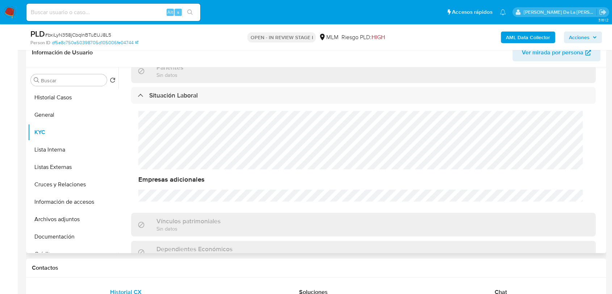
scroll to position [201, 0]
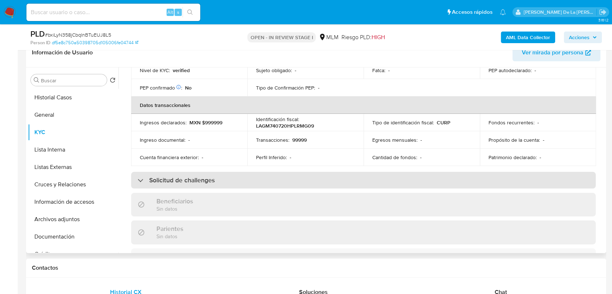
click at [143, 178] on div "Solicitud de challenges" at bounding box center [176, 180] width 77 height 8
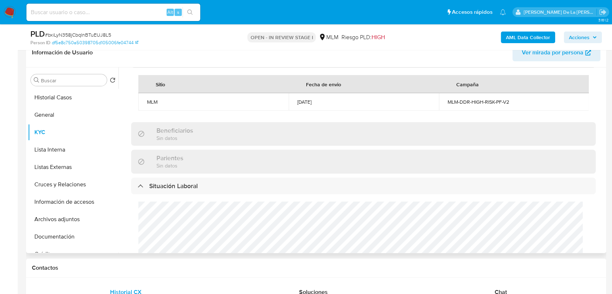
scroll to position [321, 0]
click at [69, 145] on button "Lista Interna" at bounding box center [70, 149] width 85 height 17
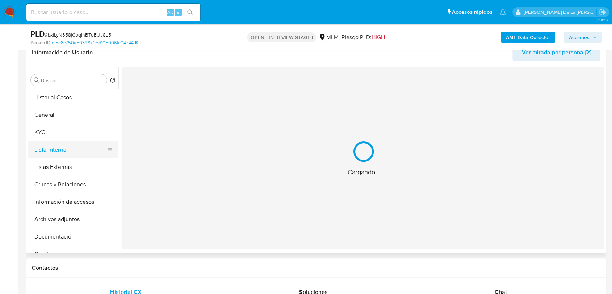
scroll to position [0, 0]
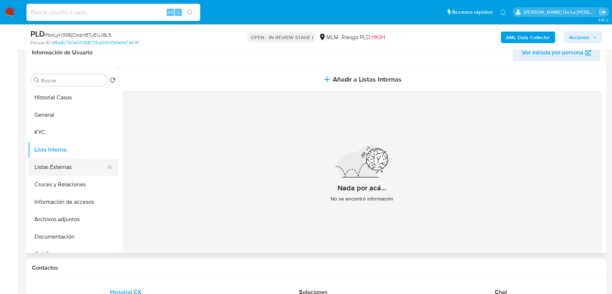
click at [52, 169] on button "Listas Externas" at bounding box center [70, 166] width 85 height 17
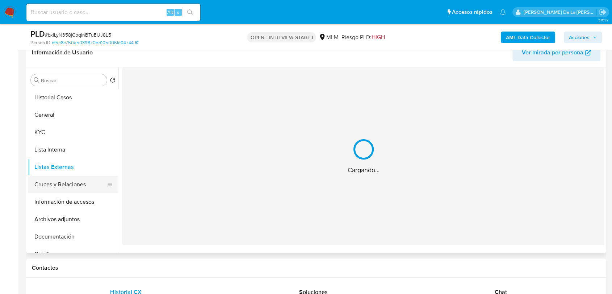
click at [53, 178] on button "Cruces y Relaciones" at bounding box center [70, 184] width 85 height 17
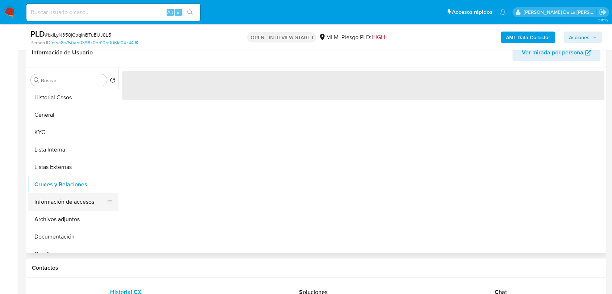
click at [73, 198] on div "Buscar Volver al orden por defecto Historial Casos General KYC Lista Interna Li…" at bounding box center [316, 159] width 576 height 185
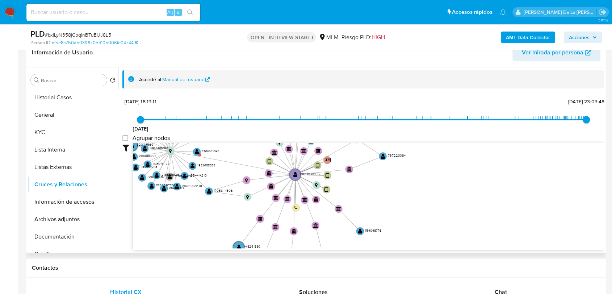
drag, startPoint x: 324, startPoint y: 158, endPoint x: 242, endPoint y: 118, distance: 91.0
click at [242, 118] on div "10/2/2022 10/2/2022, 18:19:11 26/9/2025, 23:03:48 Agrupar nodos Filtros Confian…" at bounding box center [363, 186] width 482 height 180
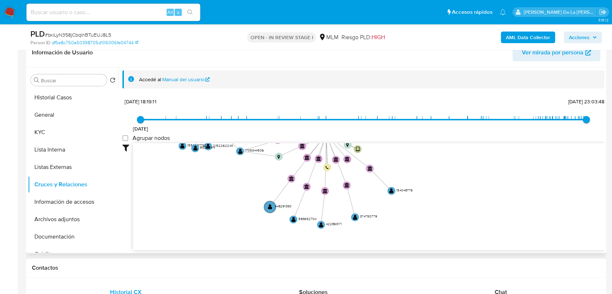
drag, startPoint x: 238, startPoint y: 203, endPoint x: 269, endPoint y: 162, distance: 50.8
click at [269, 162] on icon "device-681069c64d6158420d29a86a  user-2024949957  2024949957 device-670592199…" at bounding box center [368, 195] width 471 height 105
click at [90, 189] on button "Cruces y Relaciones" at bounding box center [70, 184] width 85 height 17
click at [83, 197] on button "Información de accesos" at bounding box center [70, 201] width 85 height 17
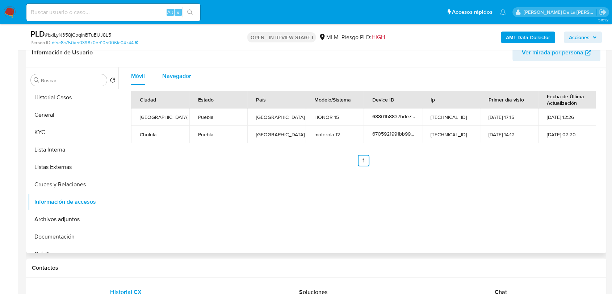
click at [177, 83] on div "Navegador" at bounding box center [176, 75] width 29 height 17
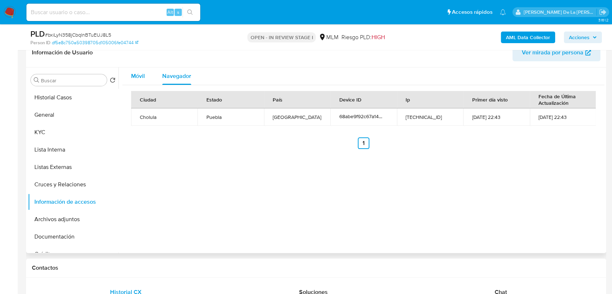
click at [145, 77] on button "Móvil" at bounding box center [137, 75] width 31 height 17
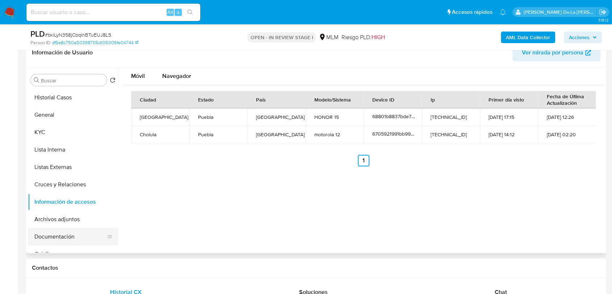
drag, startPoint x: 53, startPoint y: 232, endPoint x: 68, endPoint y: 229, distance: 14.8
click at [55, 232] on button "Documentación" at bounding box center [70, 236] width 85 height 17
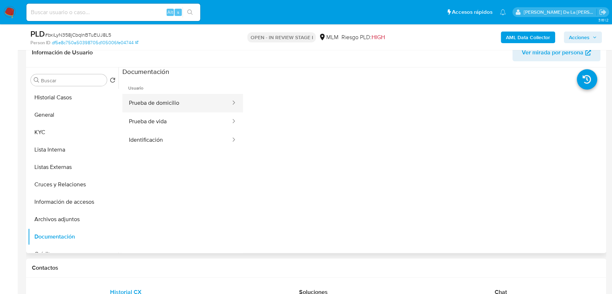
click at [149, 99] on button "Prueba de domicilio" at bounding box center [176, 103] width 109 height 18
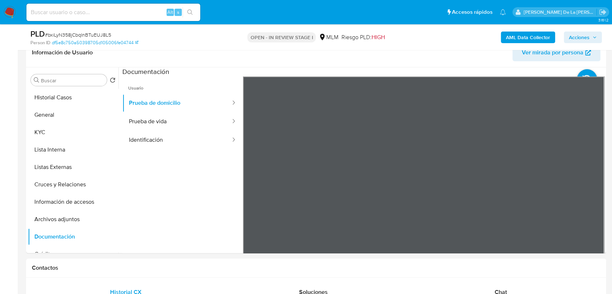
click at [210, 124] on button "Prueba de vida" at bounding box center [176, 121] width 109 height 18
click at [149, 129] on button "Prueba de vida" at bounding box center [176, 121] width 109 height 18
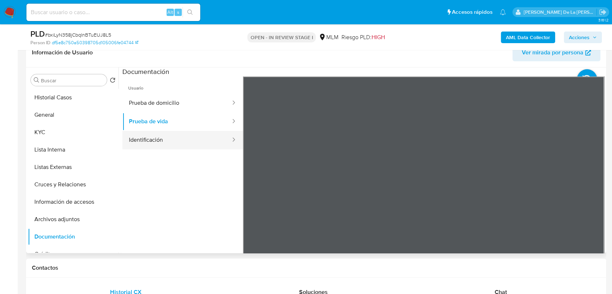
click at [176, 143] on button "Identificación" at bounding box center [176, 140] width 109 height 18
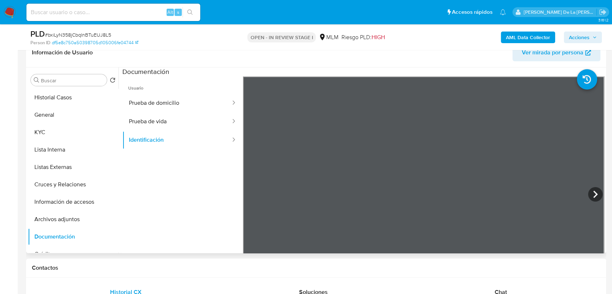
click at [584, 189] on div at bounding box center [423, 194] width 361 height 237
click at [593, 192] on icon at bounding box center [595, 193] width 4 height 7
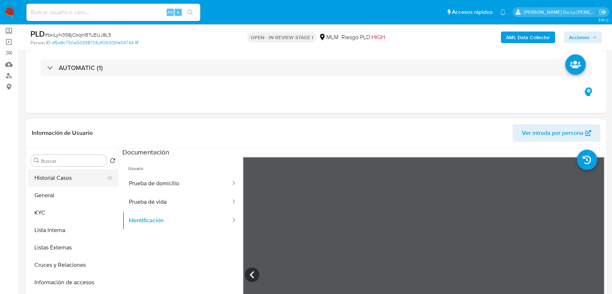
click at [55, 184] on button "Historial Casos" at bounding box center [70, 177] width 85 height 17
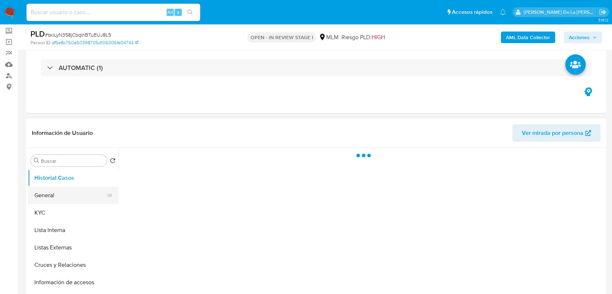
click at [57, 192] on button "General" at bounding box center [70, 194] width 85 height 17
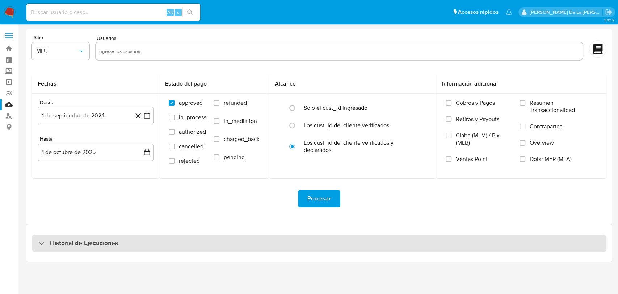
click at [47, 247] on div "Historial de Ejecuciones" at bounding box center [319, 242] width 574 height 17
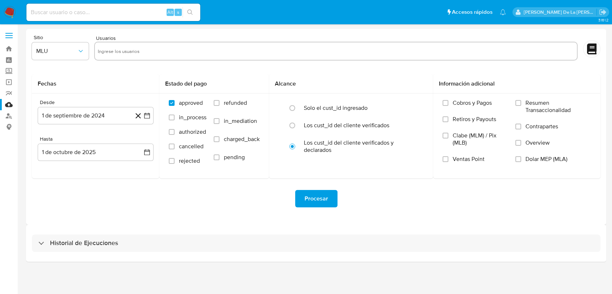
select select "10"
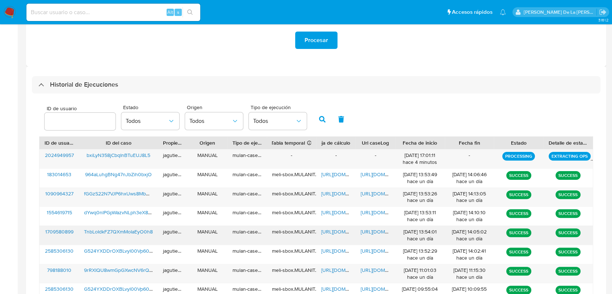
scroll to position [201, 0]
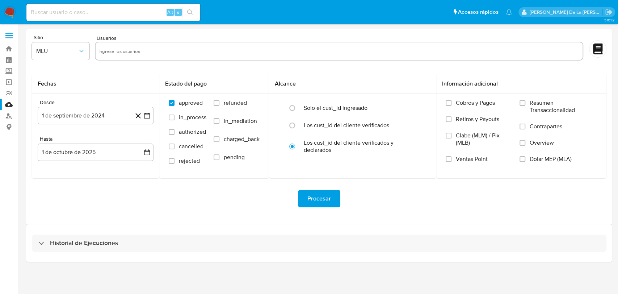
click at [75, 232] on div "Historial de Ejecuciones" at bounding box center [319, 242] width 586 height 37
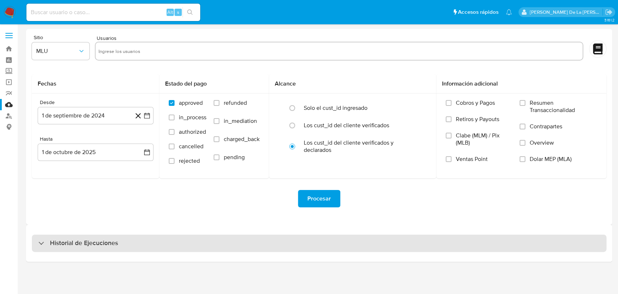
click at [63, 241] on h3 "Historial de Ejecuciones" at bounding box center [84, 242] width 68 height 9
select select "10"
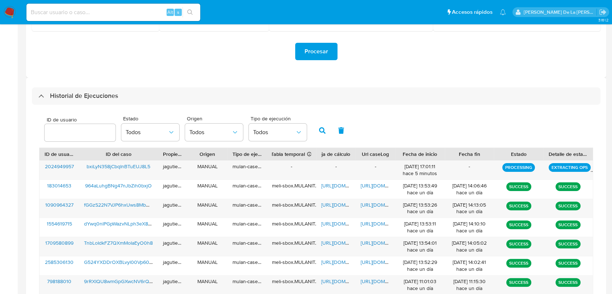
scroll to position [161, 0]
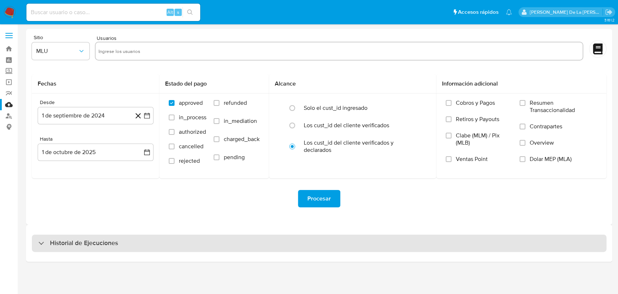
drag, startPoint x: 57, startPoint y: 230, endPoint x: 56, endPoint y: 237, distance: 7.7
click at [57, 231] on div "Historial de Ejecuciones" at bounding box center [319, 242] width 586 height 37
click at [56, 240] on h3 "Historial de Ejecuciones" at bounding box center [84, 242] width 68 height 9
select select "10"
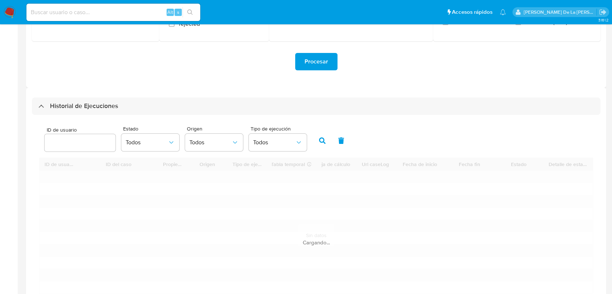
scroll to position [161, 0]
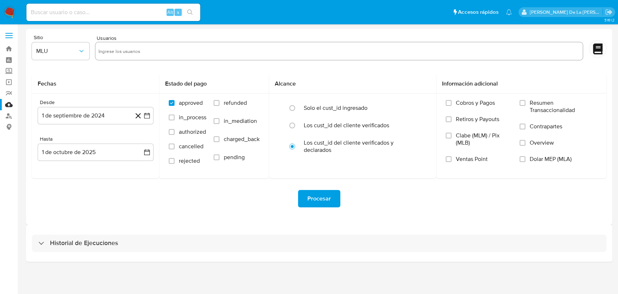
click at [114, 252] on div "Historial de Ejecuciones" at bounding box center [319, 242] width 586 height 37
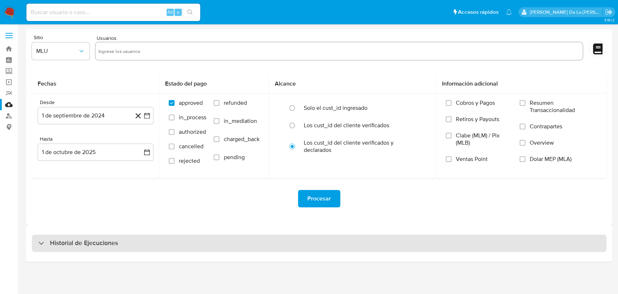
click at [107, 242] on h3 "Historial de Ejecuciones" at bounding box center [84, 242] width 68 height 9
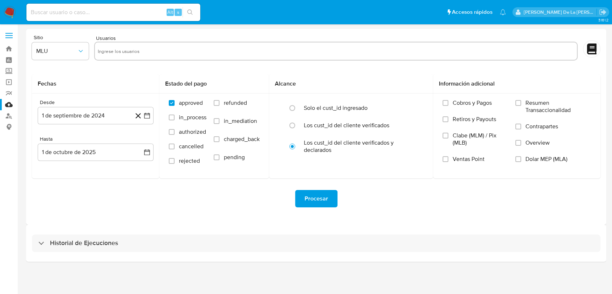
select select "10"
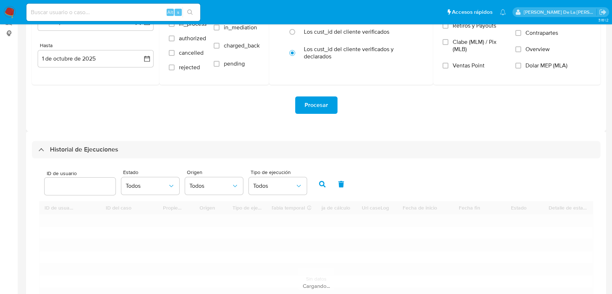
scroll to position [161, 0]
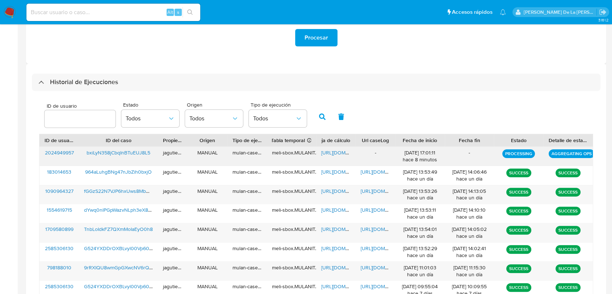
click at [334, 154] on span "[URL][DOMAIN_NAME]" at bounding box center [346, 152] width 50 height 7
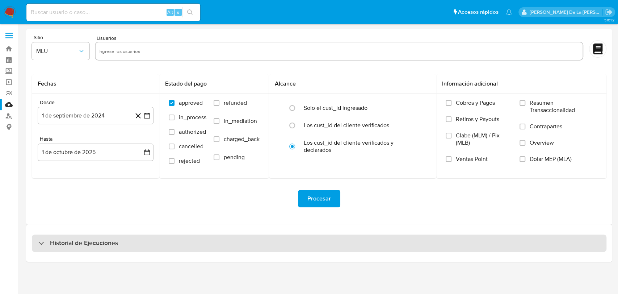
click at [72, 239] on h3 "Historial de Ejecuciones" at bounding box center [84, 242] width 68 height 9
select select "10"
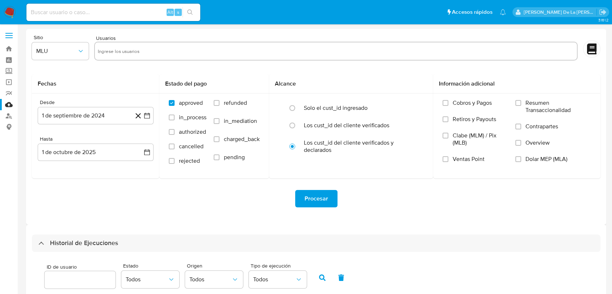
scroll to position [121, 0]
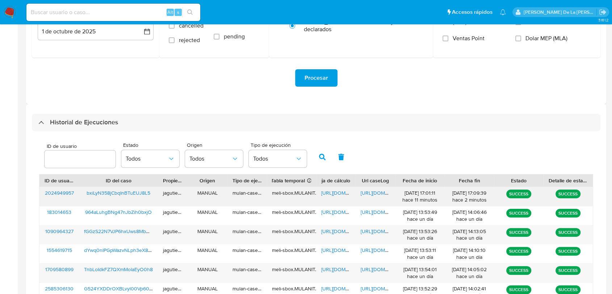
click at [379, 194] on span "[URL][DOMAIN_NAME]" at bounding box center [385, 192] width 50 height 7
